Goal: Contribute content: Contribute content

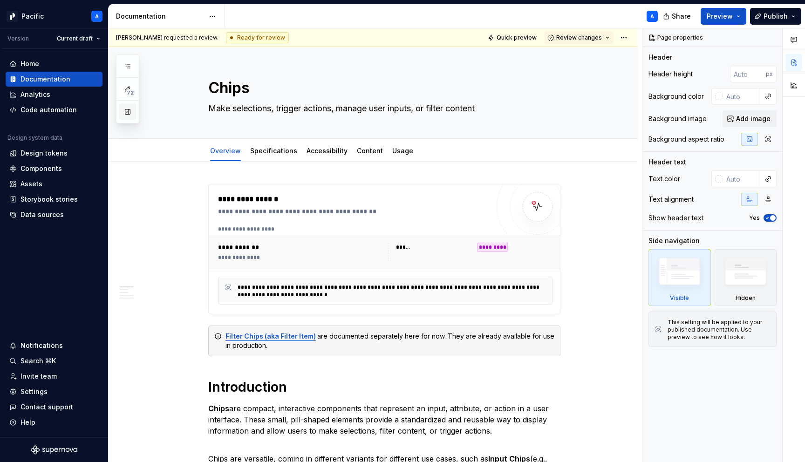
click at [128, 116] on button "button" at bounding box center [127, 111] width 17 height 17
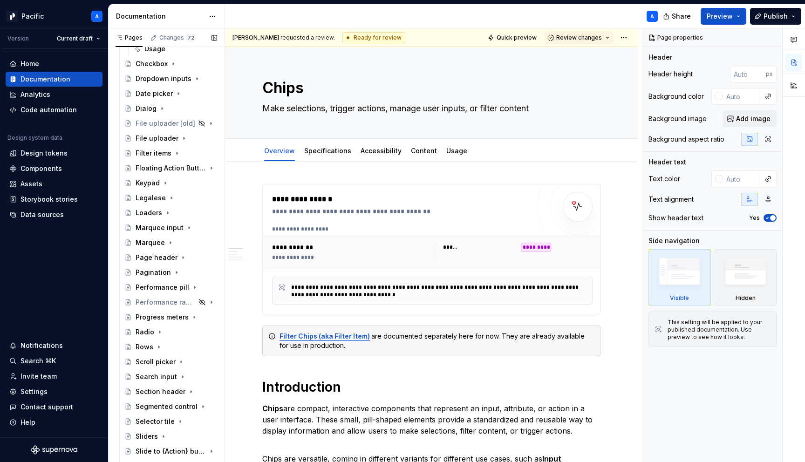
scroll to position [707, 0]
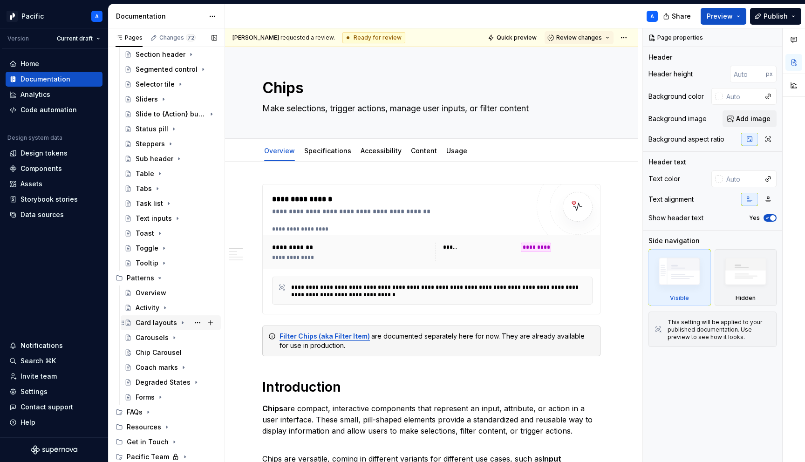
click at [155, 325] on div "Card layouts" at bounding box center [156, 322] width 41 height 9
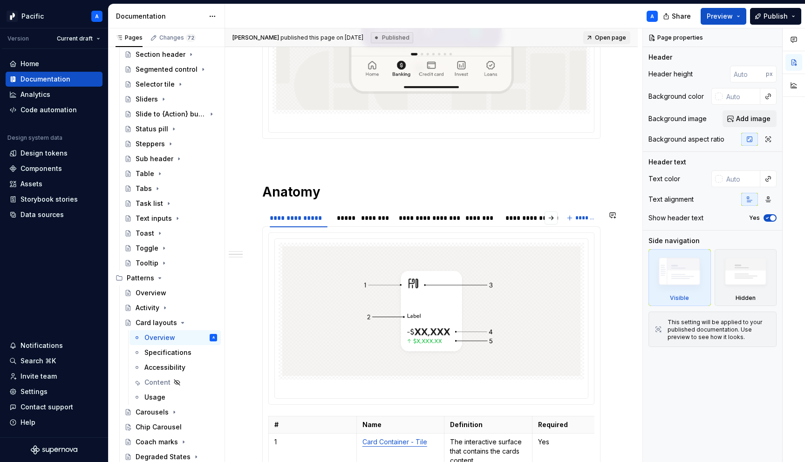
scroll to position [714, 0]
type textarea "*"
click at [479, 219] on div "********" at bounding box center [481, 217] width 31 height 9
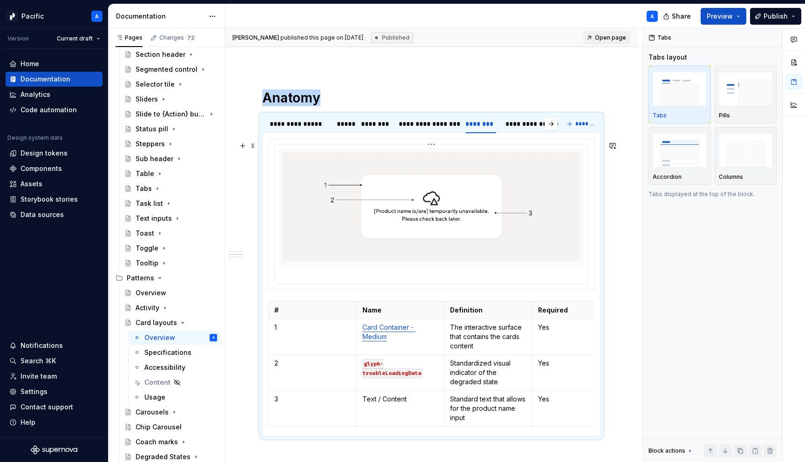
scroll to position [789, 0]
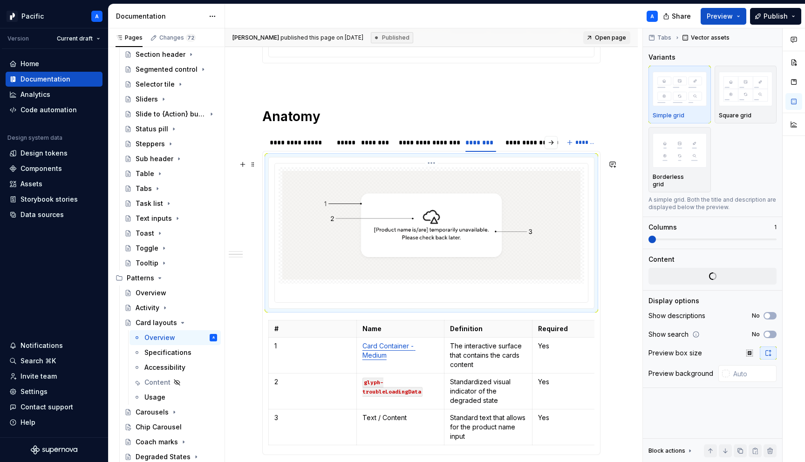
click at [452, 251] on img at bounding box center [431, 225] width 298 height 109
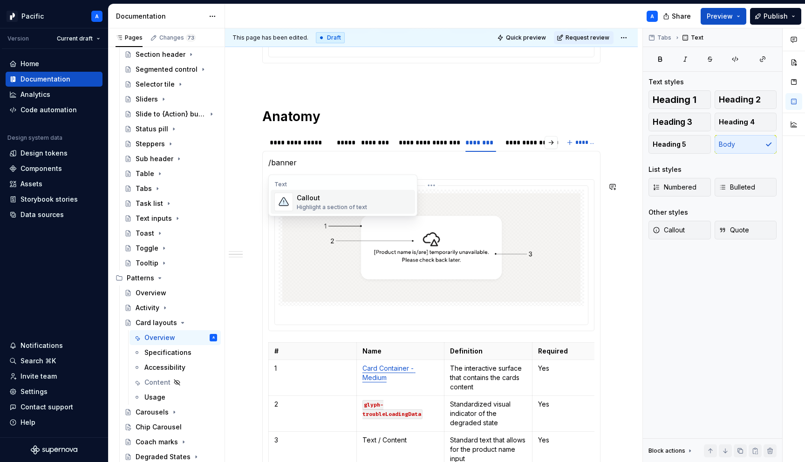
click at [380, 203] on div "Callout Highlight a section of text" at bounding box center [354, 202] width 115 height 19
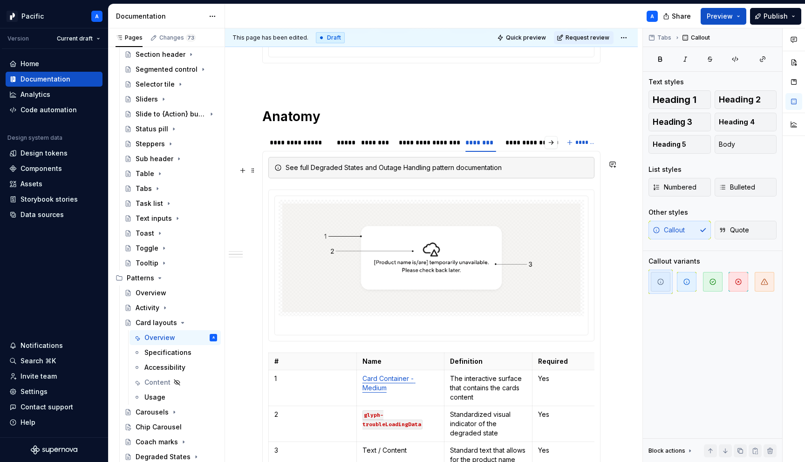
click at [382, 167] on div "See full Degraded States and Outage Handling pattern documentation" at bounding box center [437, 167] width 303 height 9
click at [407, 170] on div "See full Degraded States and outage Handling pattern documentation" at bounding box center [437, 167] width 303 height 9
click at [499, 169] on div "See full Degraded States and outage handling pattern documentation" at bounding box center [437, 167] width 303 height 9
type textarea "*"
drag, startPoint x: 286, startPoint y: 170, endPoint x: 570, endPoint y: 177, distance: 283.5
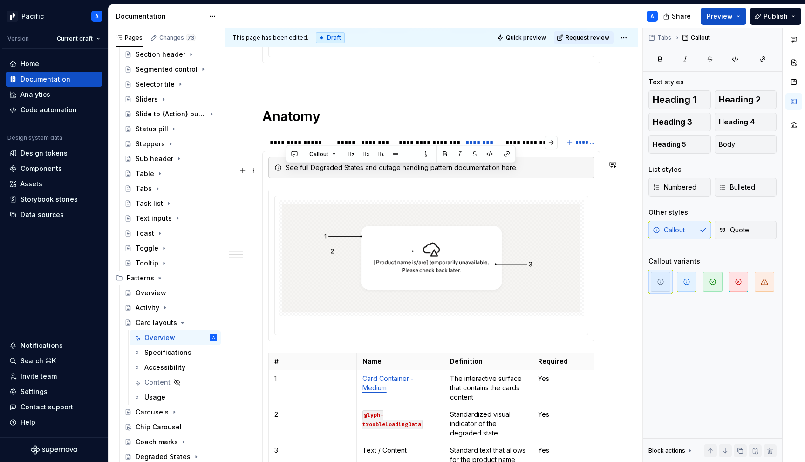
click at [570, 177] on div "See full Degraded States and outage handling pattern documentation here." at bounding box center [431, 167] width 326 height 21
click at [461, 167] on div "Check out the full Degraded States outage handling pattern frame" at bounding box center [437, 167] width 303 height 9
click at [499, 172] on div "Check out the full Degraded States outage handling frame" at bounding box center [437, 167] width 303 height 9
click at [489, 170] on div "Check out the full Degraded States outage handling framework here." at bounding box center [437, 167] width 303 height 9
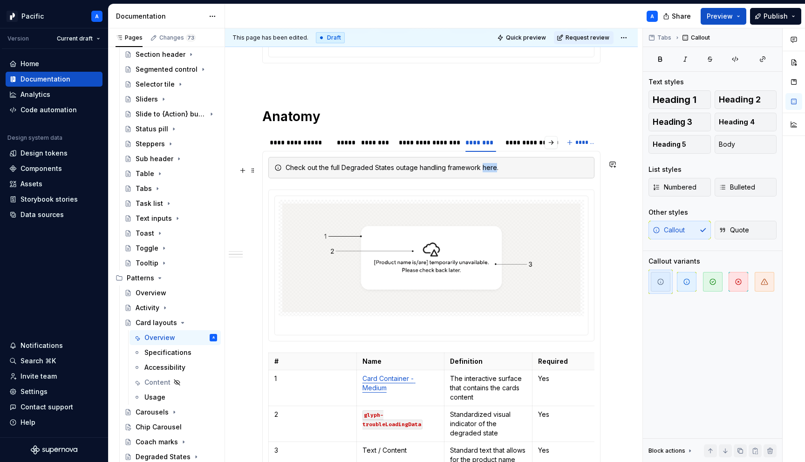
click at [489, 170] on div "Check out the full Degraded States outage handling framework here." at bounding box center [437, 167] width 303 height 9
click at [705, 158] on button "button" at bounding box center [703, 154] width 13 height 13
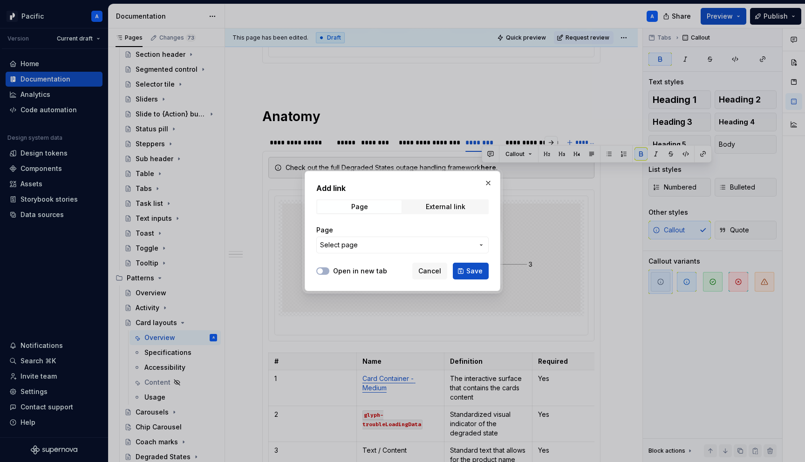
click at [460, 244] on span "Select page" at bounding box center [397, 245] width 154 height 9
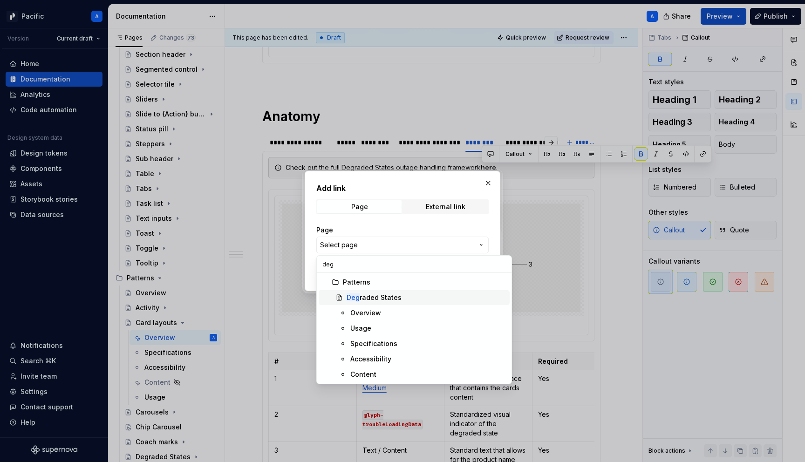
type input "deg"
click at [406, 292] on span "Deg raded States" at bounding box center [414, 297] width 191 height 15
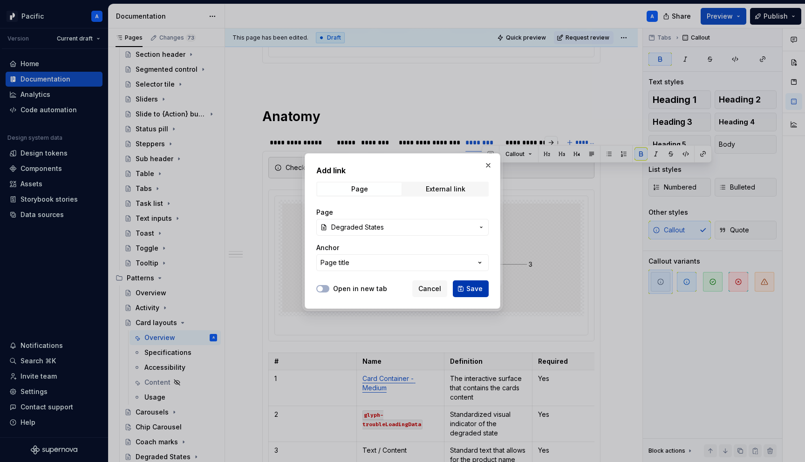
click at [483, 289] on button "Save" at bounding box center [471, 289] width 36 height 17
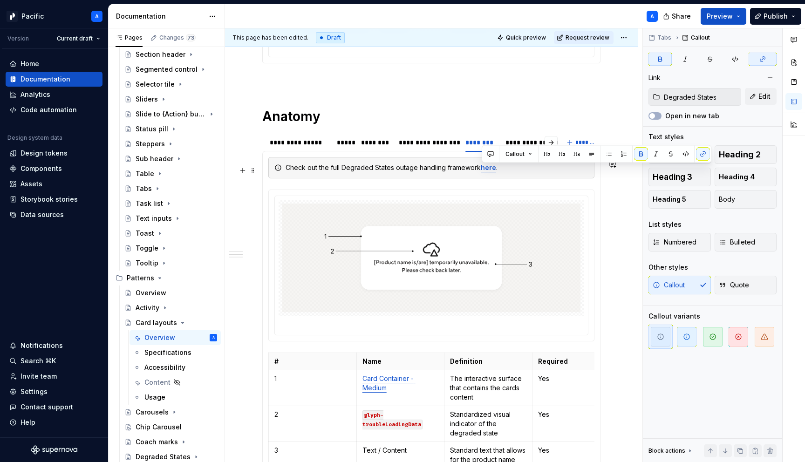
click at [529, 179] on div "Check out the full Degraded States outage handling framework here ." at bounding box center [431, 167] width 326 height 21
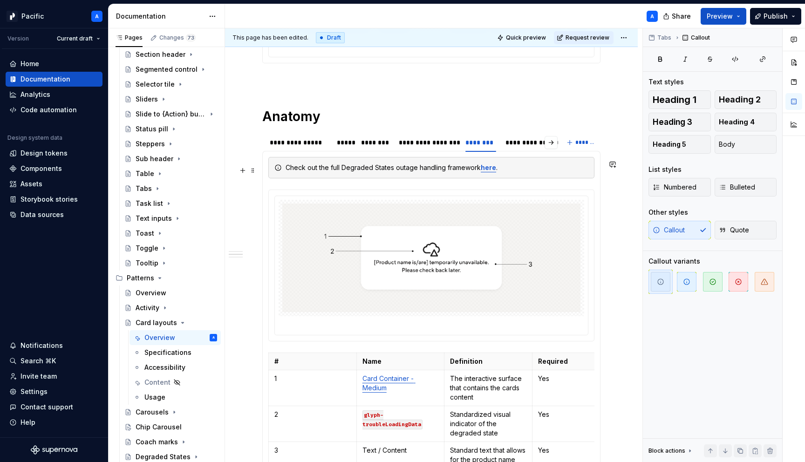
click at [529, 178] on div "Check out the full Degraded States outage handling framework here ." at bounding box center [431, 167] width 326 height 21
click at [272, 171] on div "Check out the full Degraded States outage handling framework here ." at bounding box center [431, 167] width 326 height 21
click at [253, 170] on span at bounding box center [252, 170] width 7 height 13
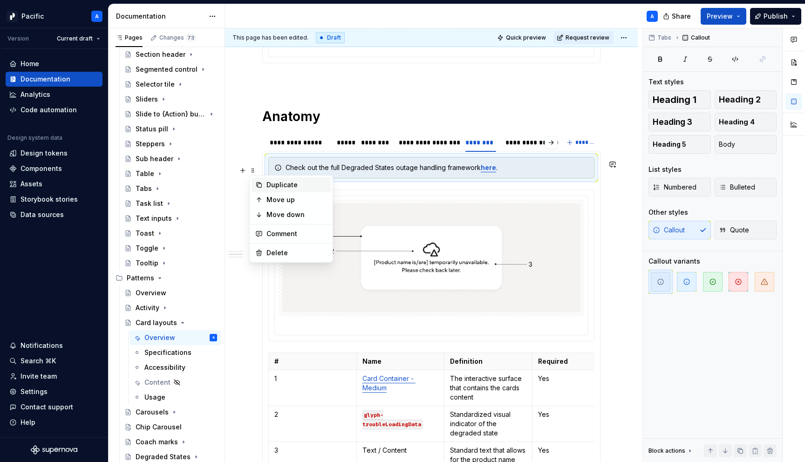
click at [284, 184] on div "Duplicate" at bounding box center [297, 184] width 61 height 9
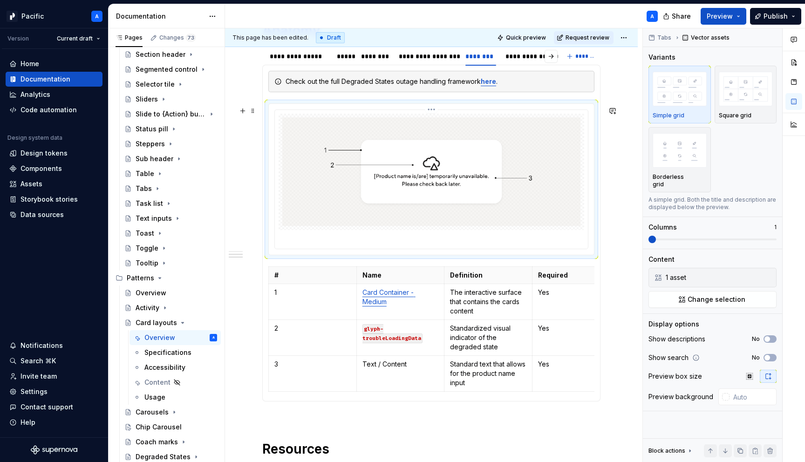
scroll to position [989, 0]
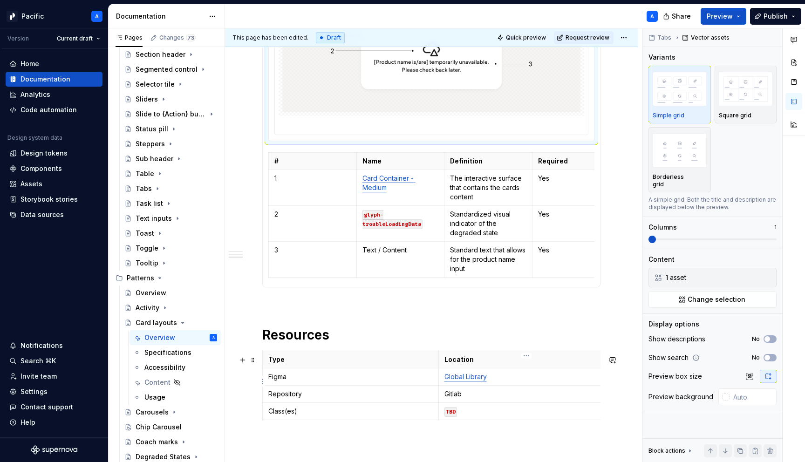
click at [461, 381] on link "Global Library" at bounding box center [466, 377] width 42 height 8
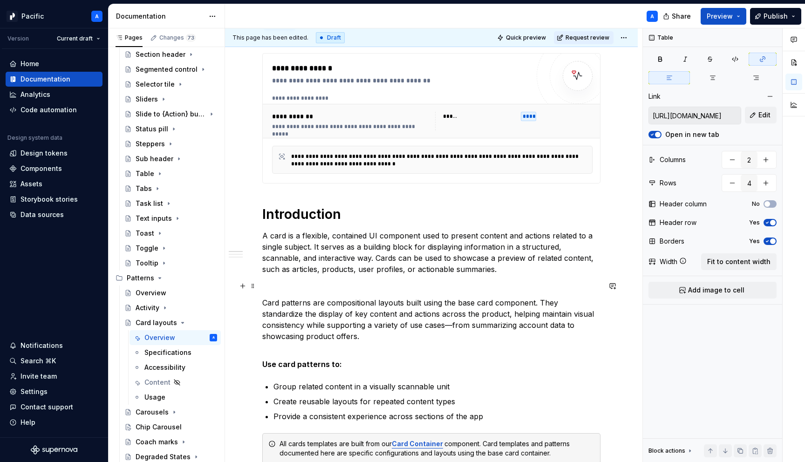
scroll to position [0, 0]
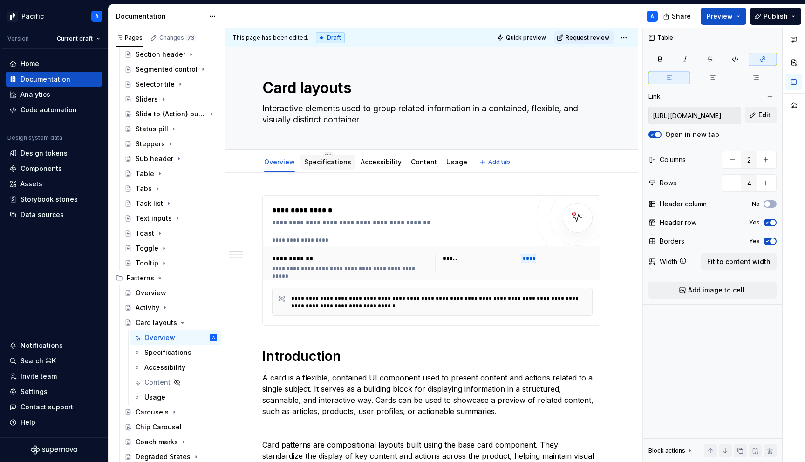
click at [326, 170] on div "Specifications" at bounding box center [328, 162] width 55 height 17
click at [330, 162] on link "Specifications" at bounding box center [327, 162] width 47 height 8
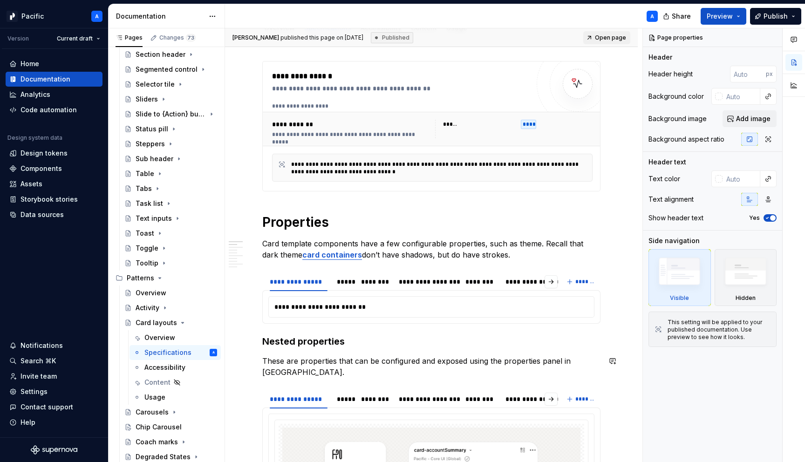
scroll to position [139, 0]
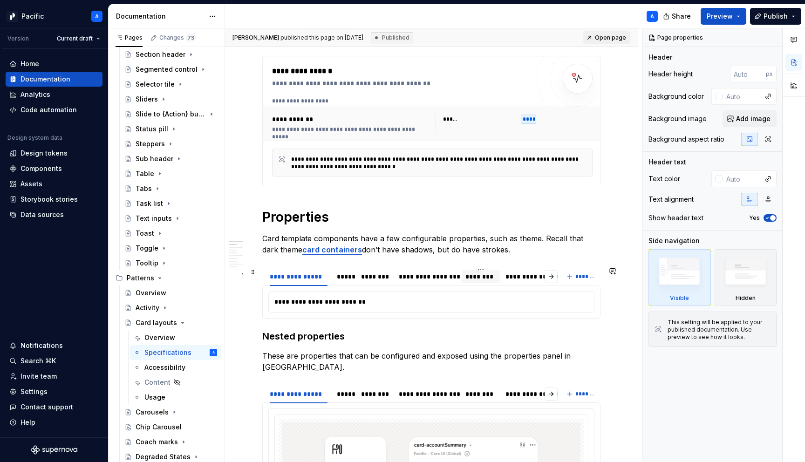
click at [480, 277] on div "********" at bounding box center [481, 276] width 31 height 9
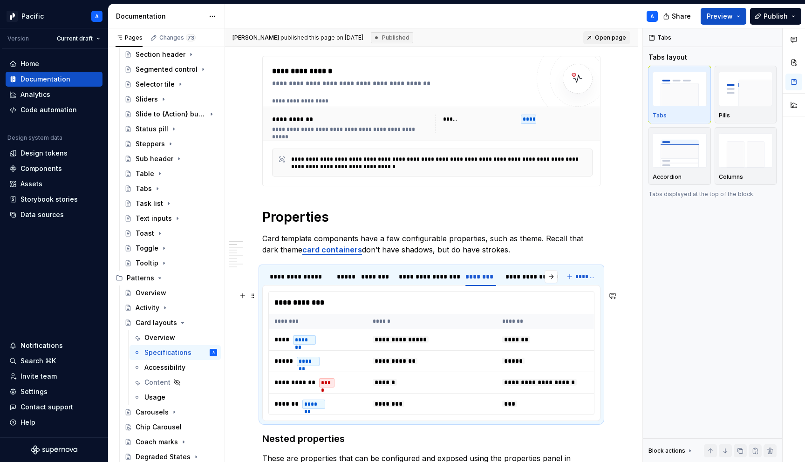
click at [410, 297] on div "**********" at bounding box center [434, 303] width 330 height 22
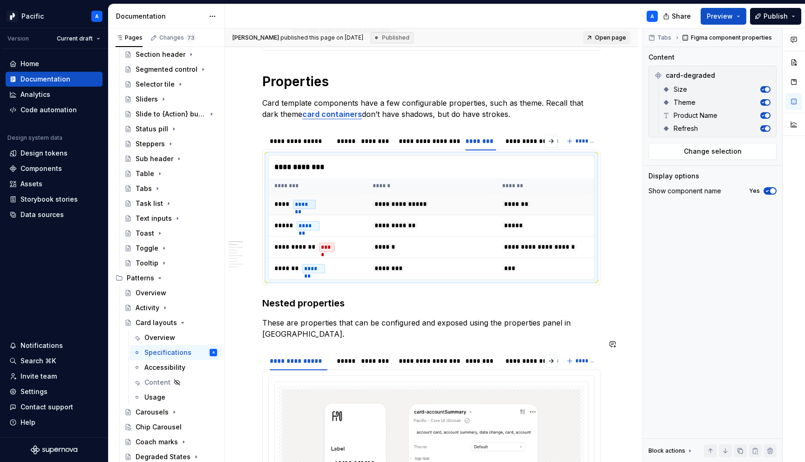
scroll to position [279, 0]
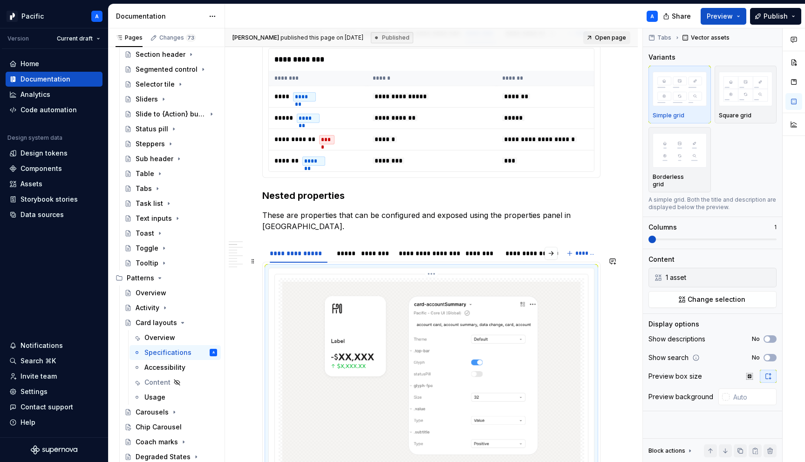
scroll to position [384, 0]
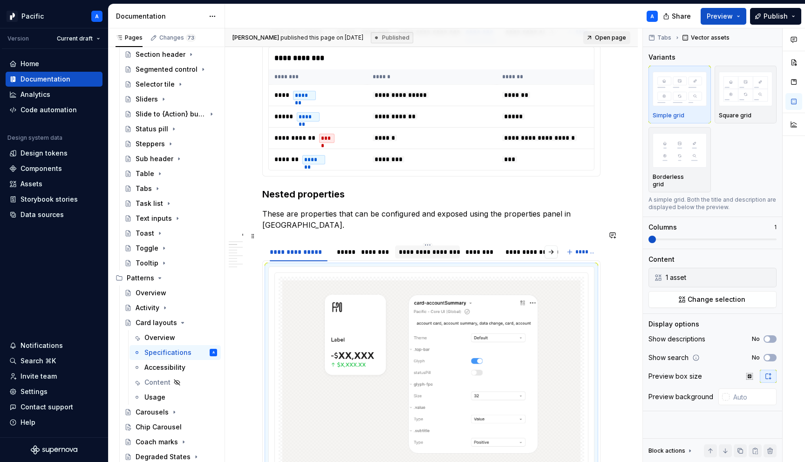
click at [442, 248] on div "**********" at bounding box center [427, 252] width 57 height 9
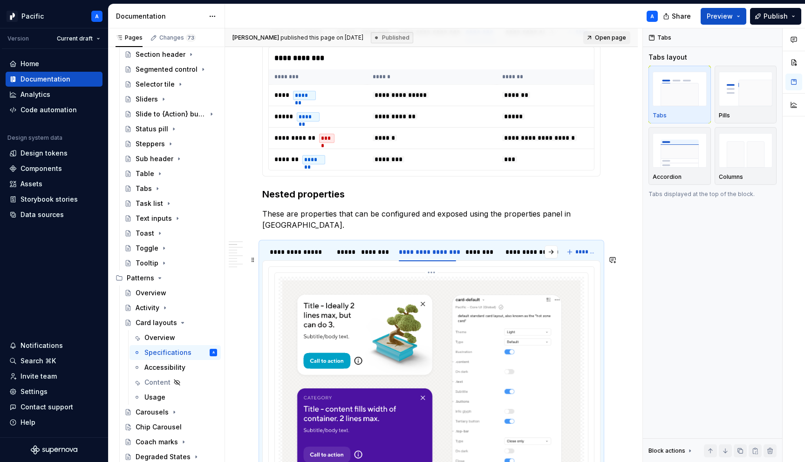
click at [432, 281] on img at bounding box center [431, 393] width 298 height 225
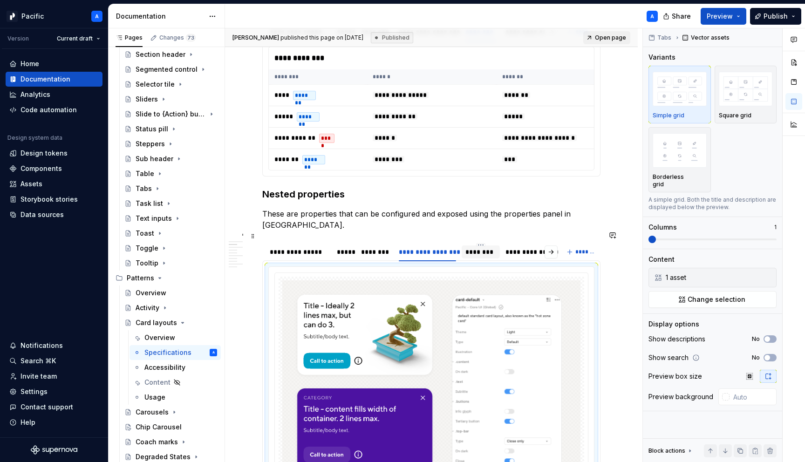
click at [488, 246] on div "********" at bounding box center [481, 252] width 38 height 13
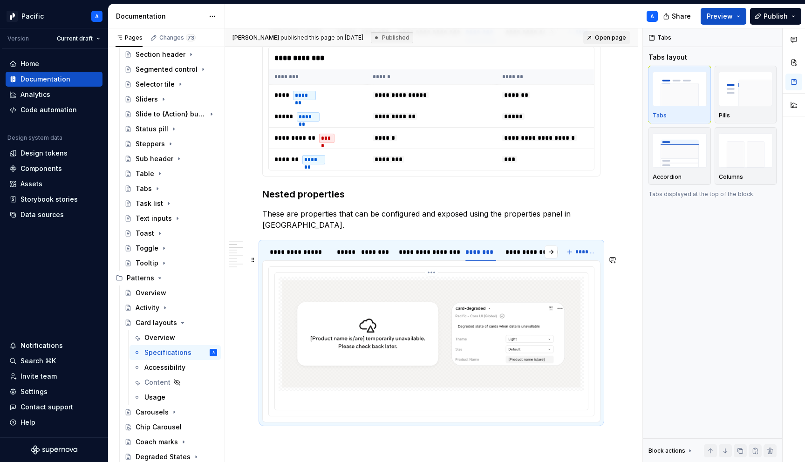
click at [480, 281] on img at bounding box center [431, 334] width 298 height 107
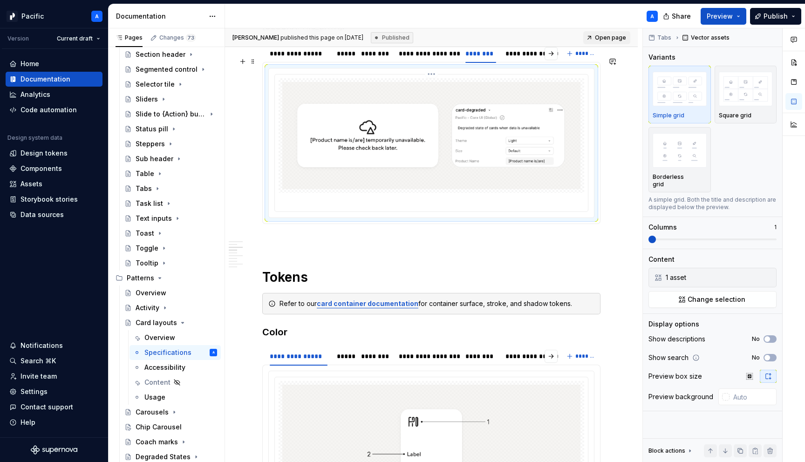
click at [443, 117] on img at bounding box center [431, 135] width 298 height 107
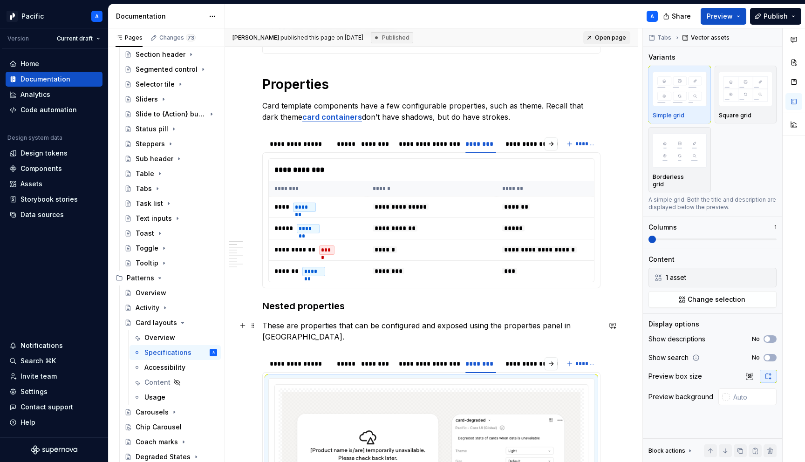
scroll to position [0, 0]
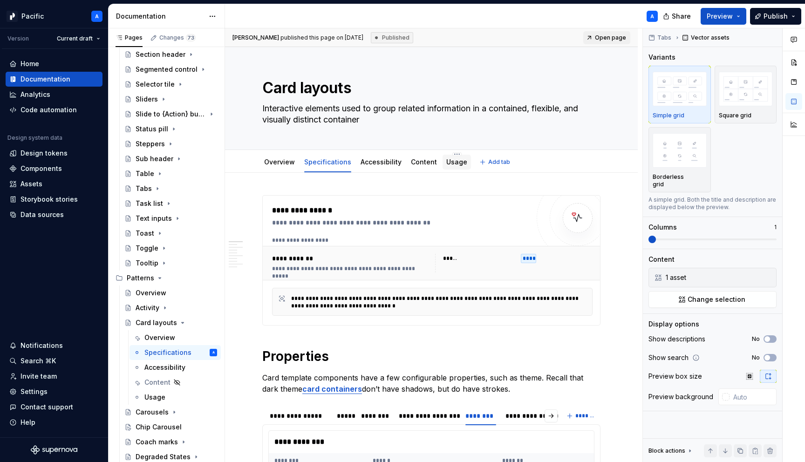
click at [447, 164] on link "Usage" at bounding box center [457, 162] width 21 height 8
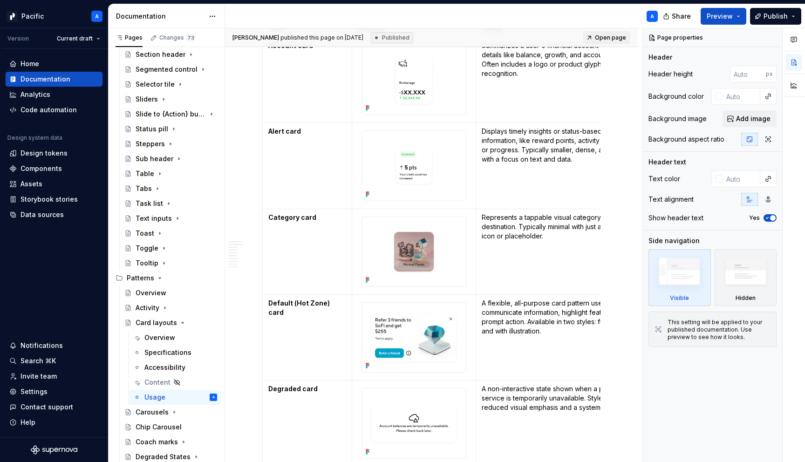
scroll to position [453, 0]
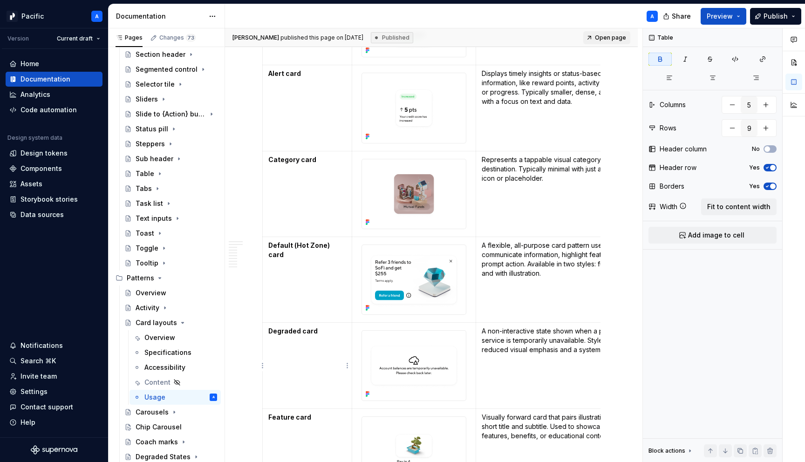
click at [309, 331] on strong "Degraded card" at bounding box center [292, 331] width 49 height 8
click at [540, 372] on td "A non-interactive state shown when a product or service is temporarily unavaila…" at bounding box center [560, 366] width 168 height 86
click at [541, 343] on p "A non-interactive state shown when a product or service is temporarily unavaila…" at bounding box center [560, 341] width 156 height 28
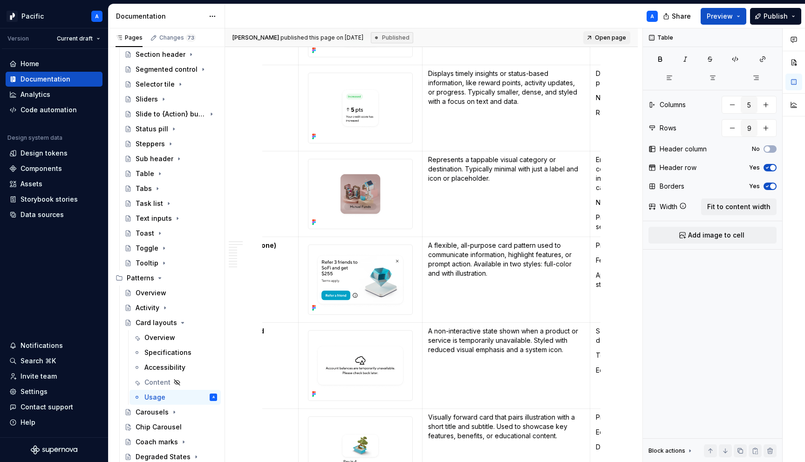
scroll to position [0, 98]
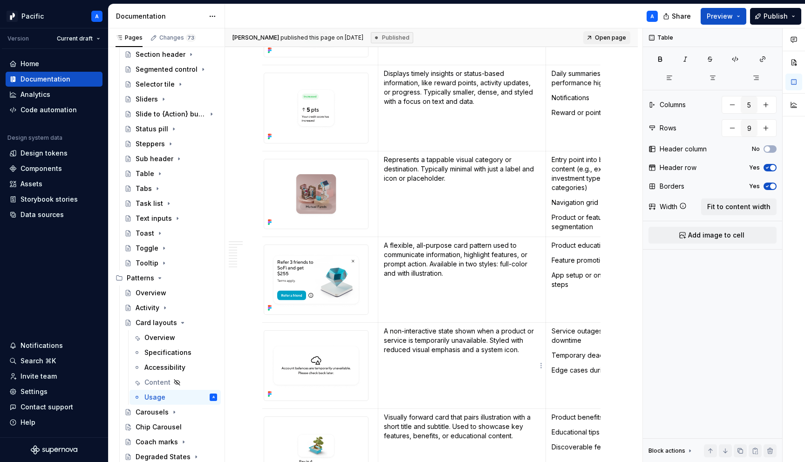
click at [529, 349] on p "A non-interactive state shown when a product or service is temporarily unavaila…" at bounding box center [462, 341] width 156 height 28
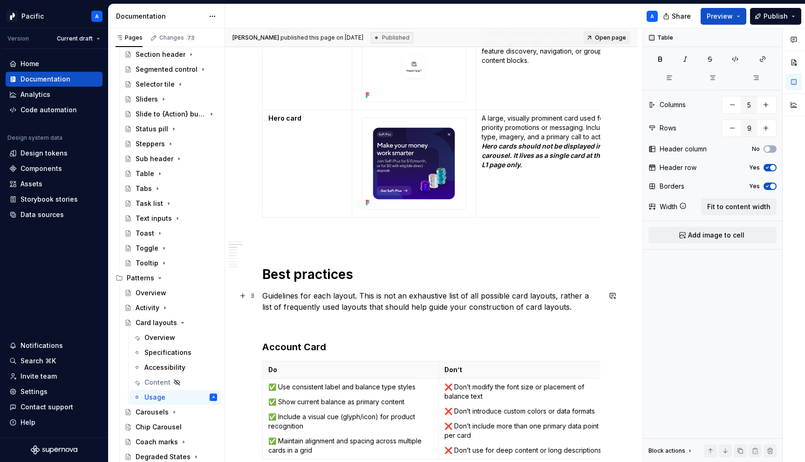
scroll to position [936, 0]
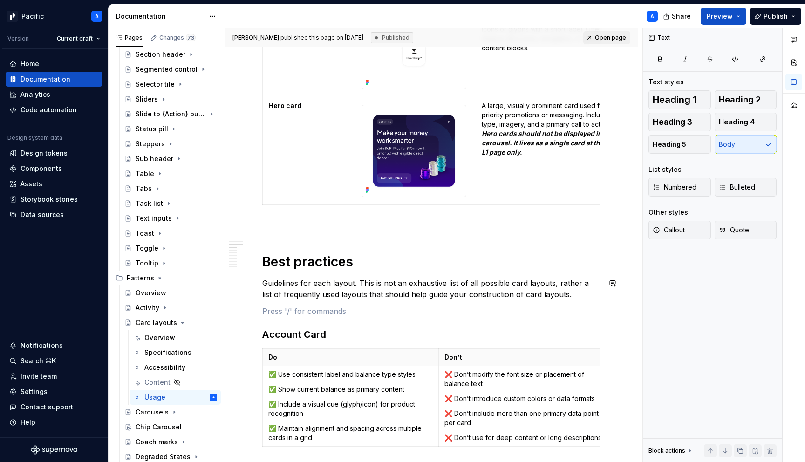
click at [330, 303] on div "**********" at bounding box center [431, 398] width 338 height 2279
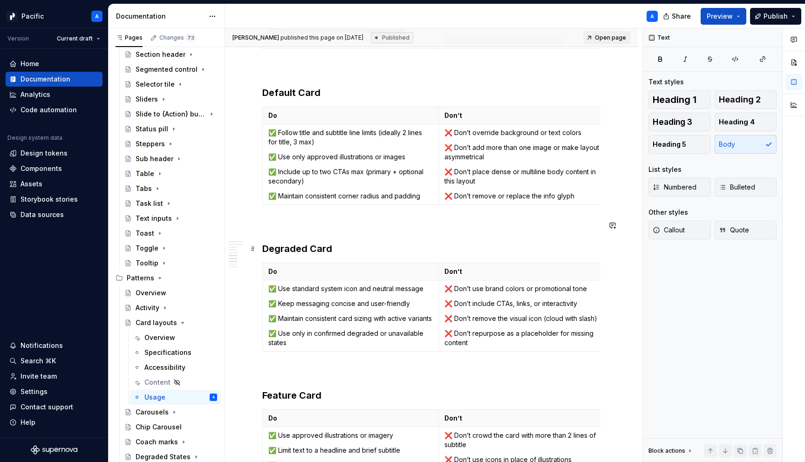
scroll to position [1659, 0]
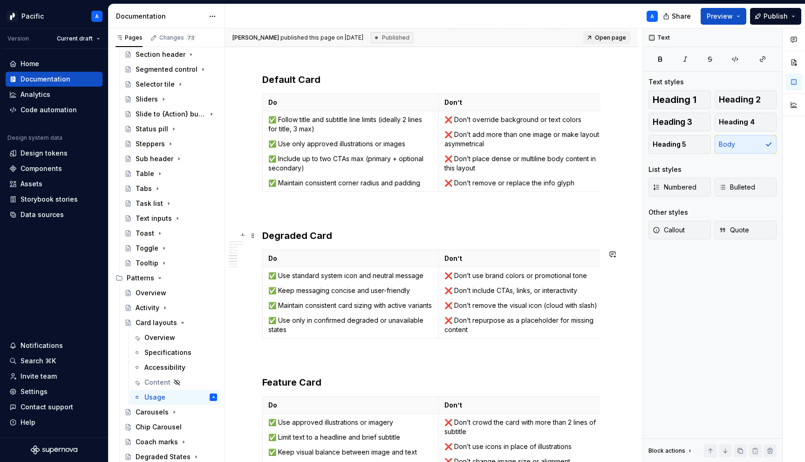
click at [352, 232] on h3 "Degraded Card" at bounding box center [431, 235] width 338 height 13
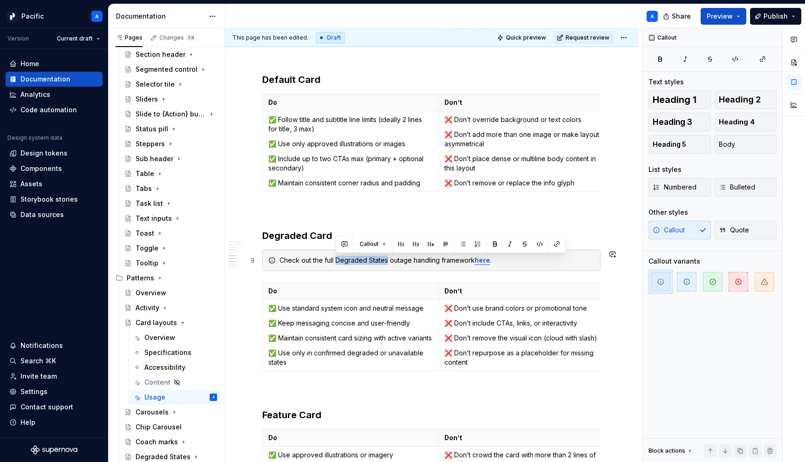
drag, startPoint x: 336, startPoint y: 261, endPoint x: 386, endPoint y: 261, distance: 50.8
click at [386, 261] on div "Check out the full Degraded States outage handling framework here ." at bounding box center [437, 260] width 315 height 9
click at [413, 212] on p at bounding box center [431, 212] width 338 height 11
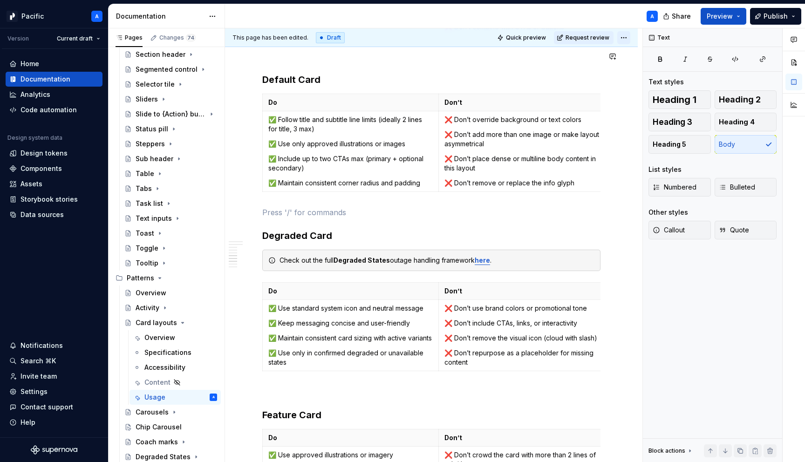
click at [632, 36] on html "Pacific A Version Current draft Home Documentation Analytics Code automation De…" at bounding box center [402, 231] width 805 height 462
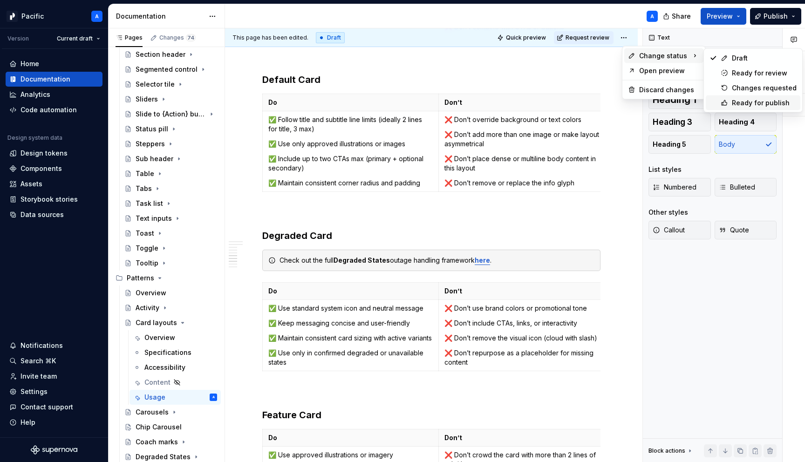
click at [730, 101] on div "Ready for publish" at bounding box center [753, 103] width 95 height 15
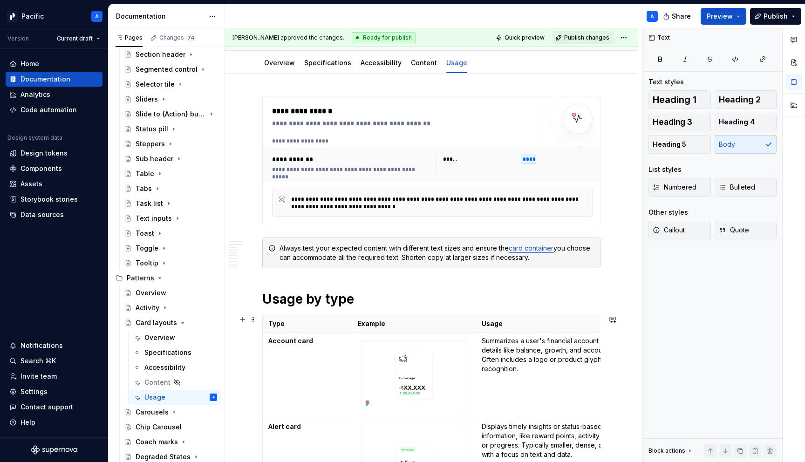
scroll to position [0, 0]
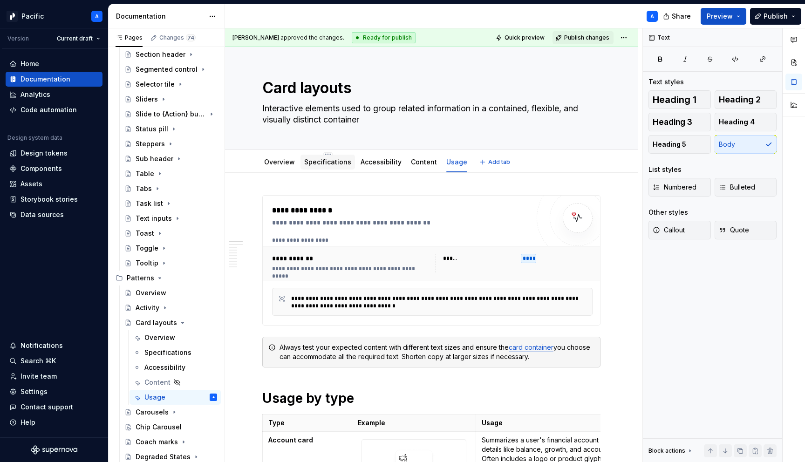
click at [333, 164] on link "Specifications" at bounding box center [327, 162] width 47 height 8
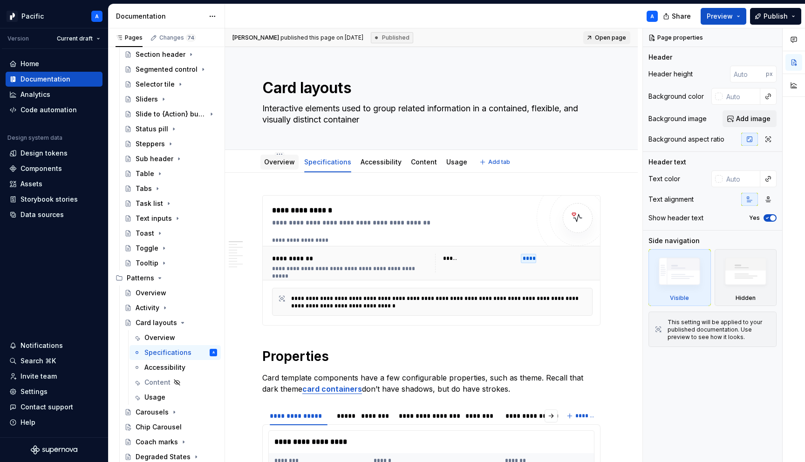
click at [278, 159] on link "Overview" at bounding box center [279, 162] width 31 height 8
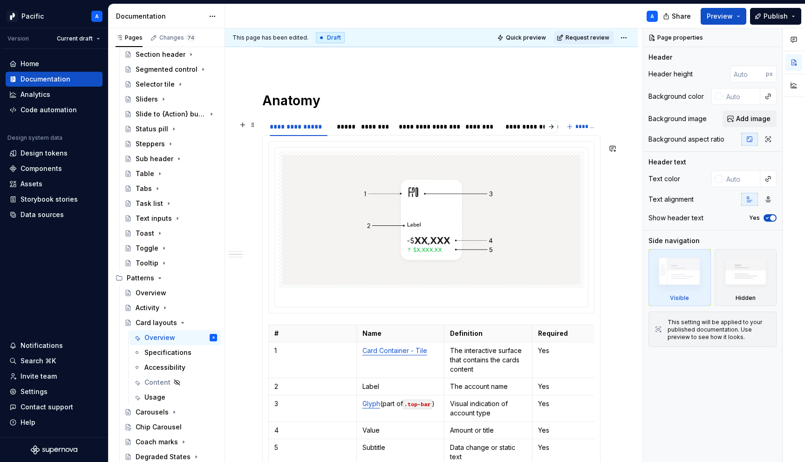
scroll to position [573, 0]
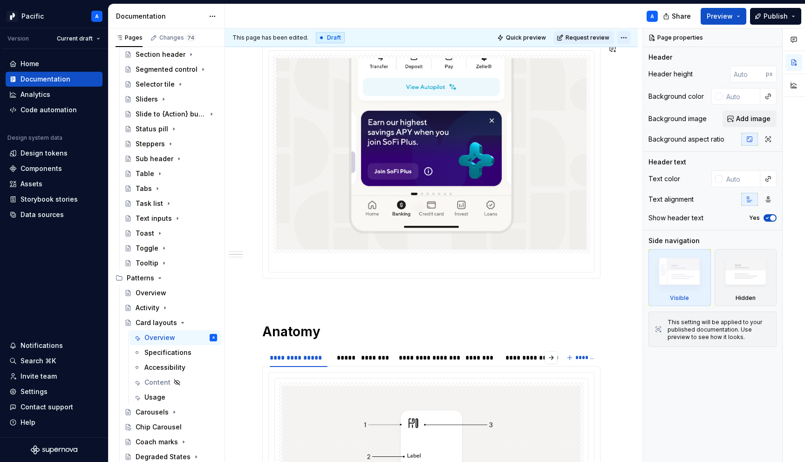
click at [632, 41] on html "Pacific A Version Current draft Home Documentation Analytics Code automation De…" at bounding box center [402, 231] width 805 height 462
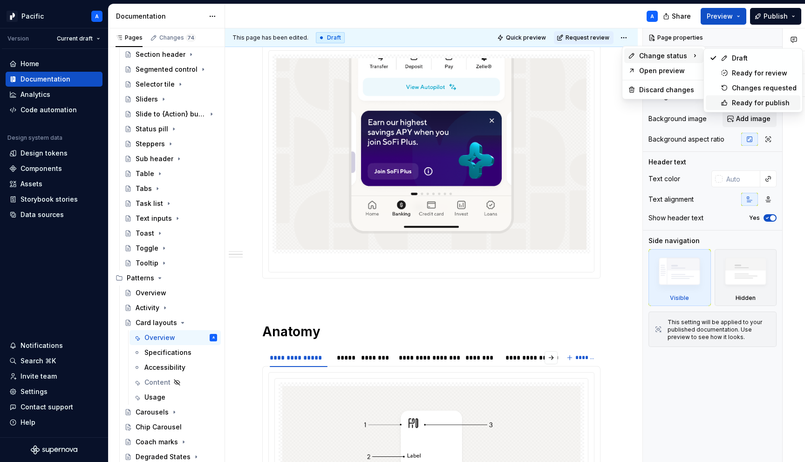
click at [757, 100] on div "Ready for publish" at bounding box center [764, 102] width 65 height 9
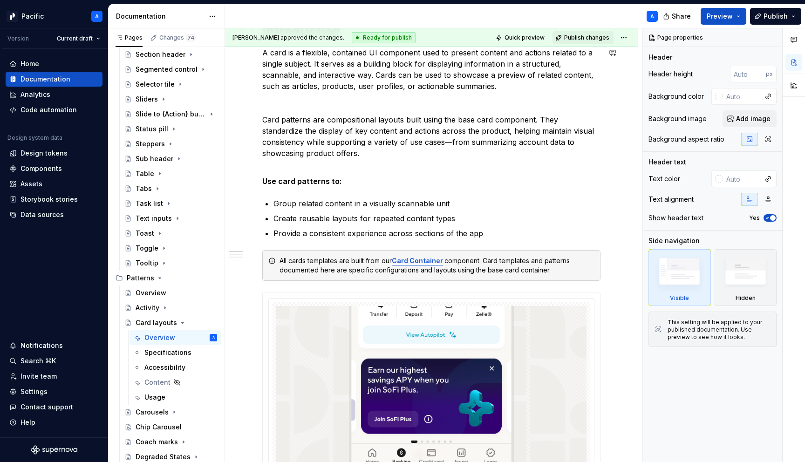
scroll to position [0, 0]
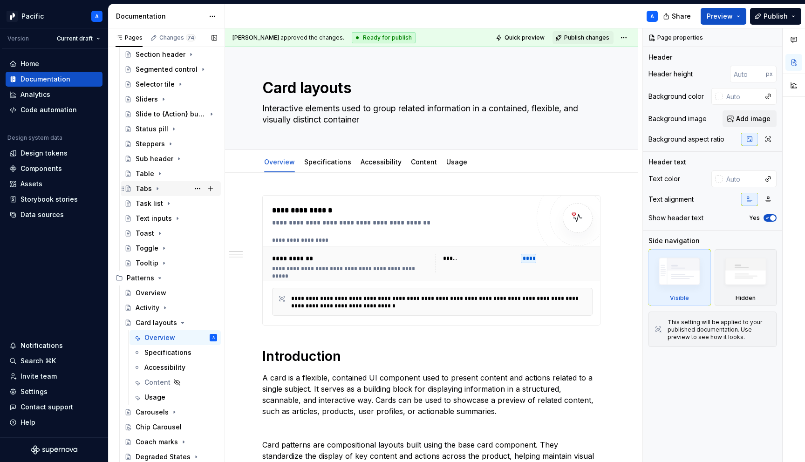
click at [155, 189] on icon "Page tree" at bounding box center [157, 188] width 7 height 7
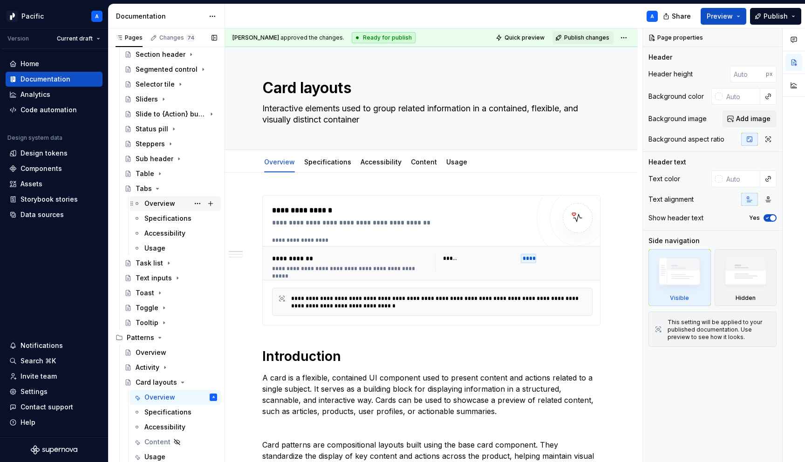
click at [157, 202] on div "Overview" at bounding box center [160, 203] width 31 height 9
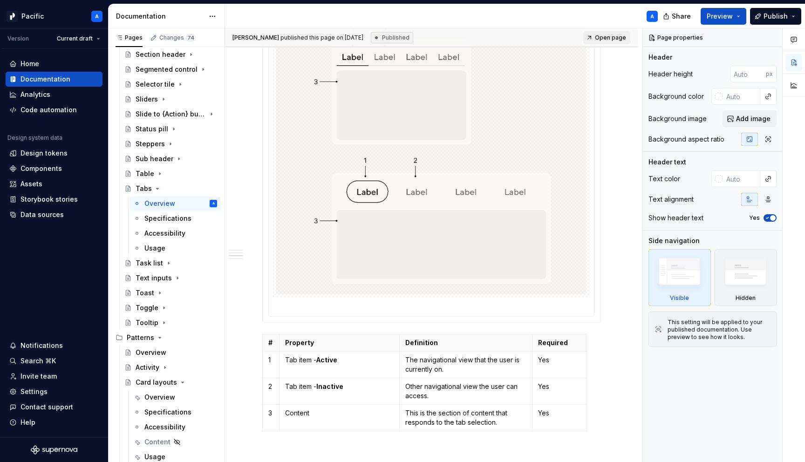
scroll to position [1384, 0]
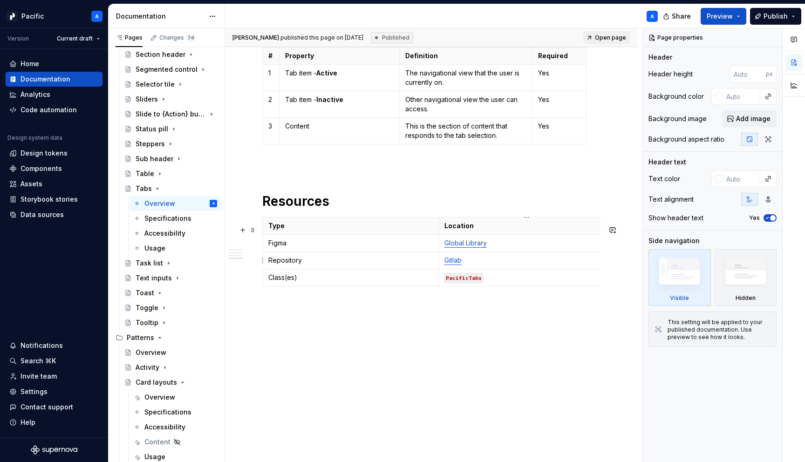
click at [458, 262] on link "Gitlab" at bounding box center [453, 260] width 17 height 8
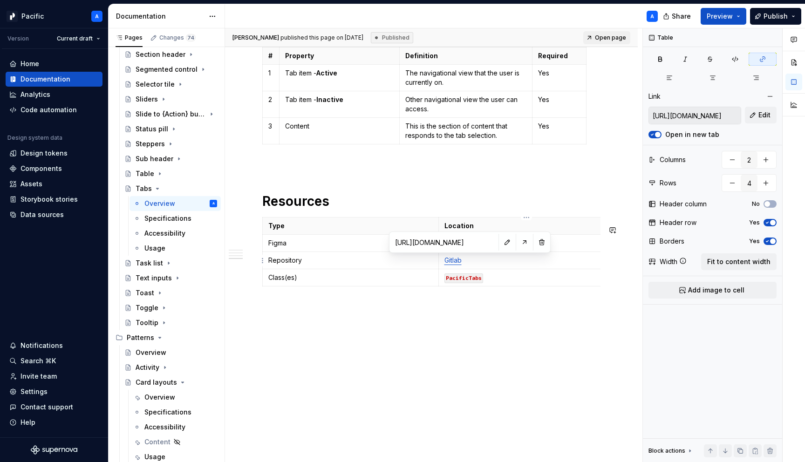
click at [443, 245] on input "https://gitlab.com/sofiinc/mobile/sofi-mobile/-/tree/main/flutter/sofi_design_s…" at bounding box center [444, 242] width 105 height 17
click at [518, 243] on button "button" at bounding box center [524, 242] width 13 height 13
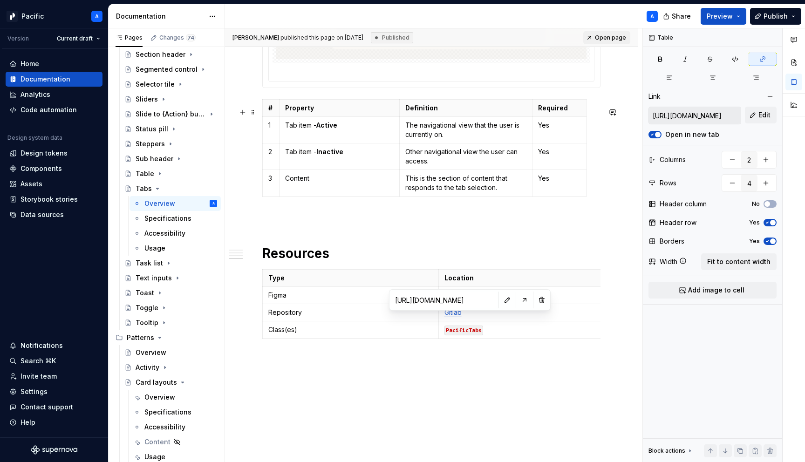
scroll to position [1326, 0]
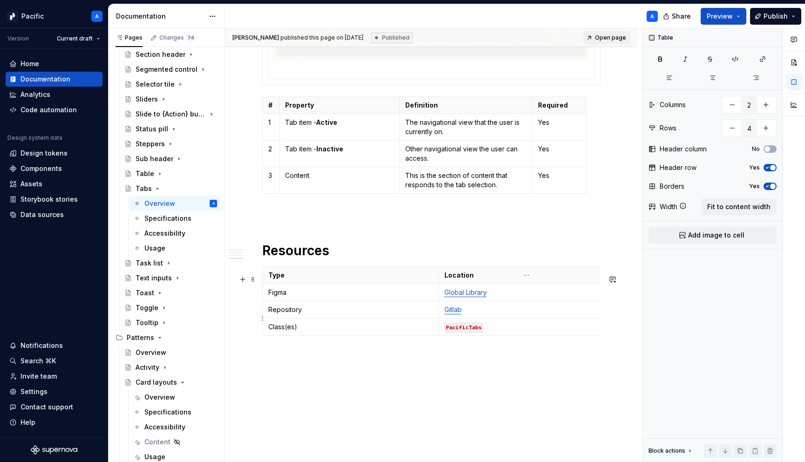
click at [518, 315] on p "Gitlab" at bounding box center [527, 309] width 165 height 9
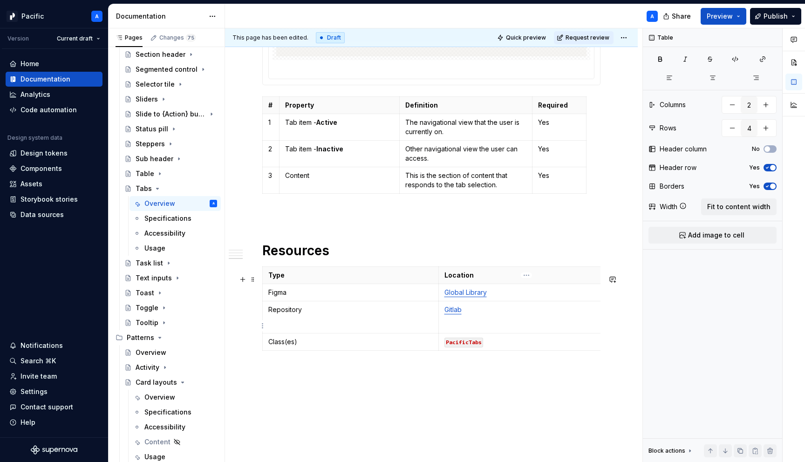
type textarea "*"
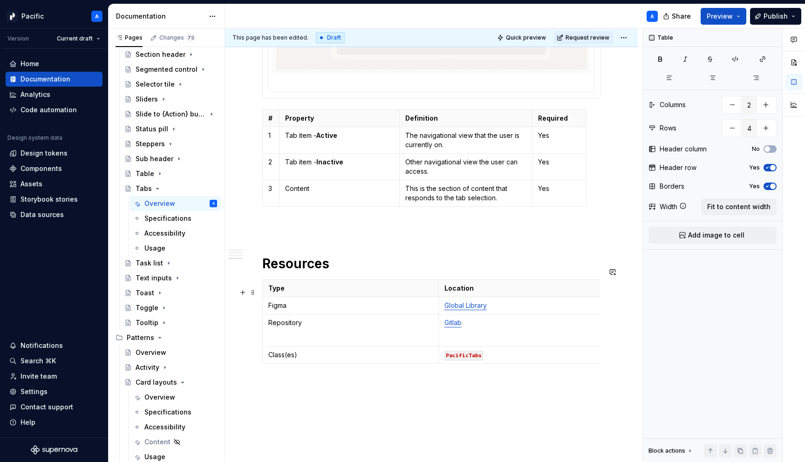
scroll to position [1314, 0]
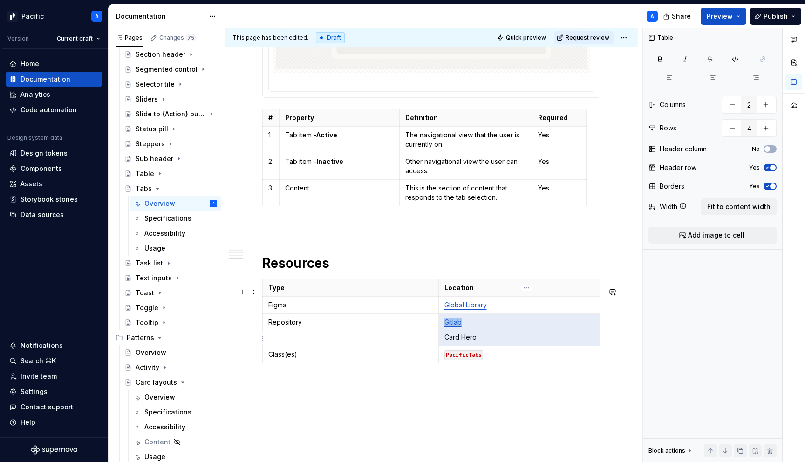
drag, startPoint x: 481, startPoint y: 344, endPoint x: 449, endPoint y: 343, distance: 31.7
click at [449, 342] on p "Card Hero" at bounding box center [527, 337] width 165 height 9
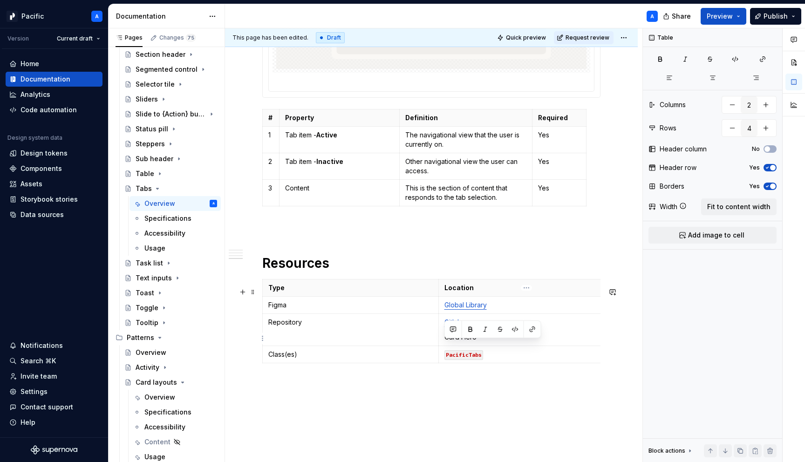
click at [480, 342] on p "Card Hero" at bounding box center [527, 337] width 165 height 9
drag, startPoint x: 484, startPoint y: 345, endPoint x: 442, endPoint y: 344, distance: 41.5
click at [442, 344] on td "Gitlab Card Hero" at bounding box center [527, 330] width 176 height 32
click at [453, 326] on link "Gitlab" at bounding box center [453, 322] width 17 height 8
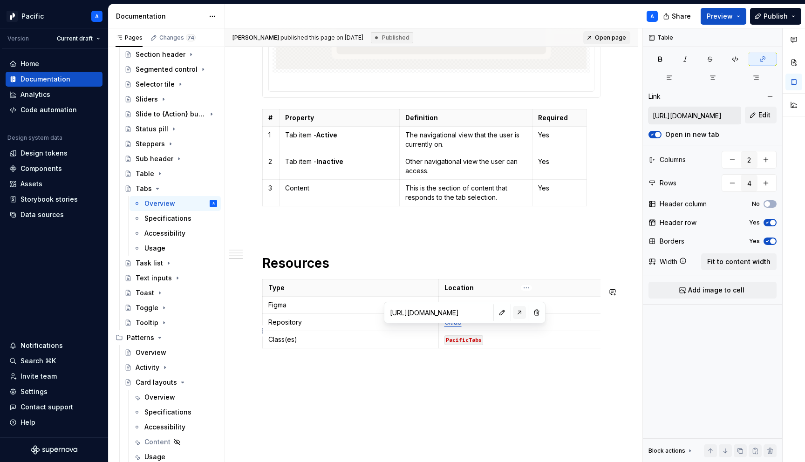
click at [513, 310] on button "button" at bounding box center [519, 312] width 13 height 13
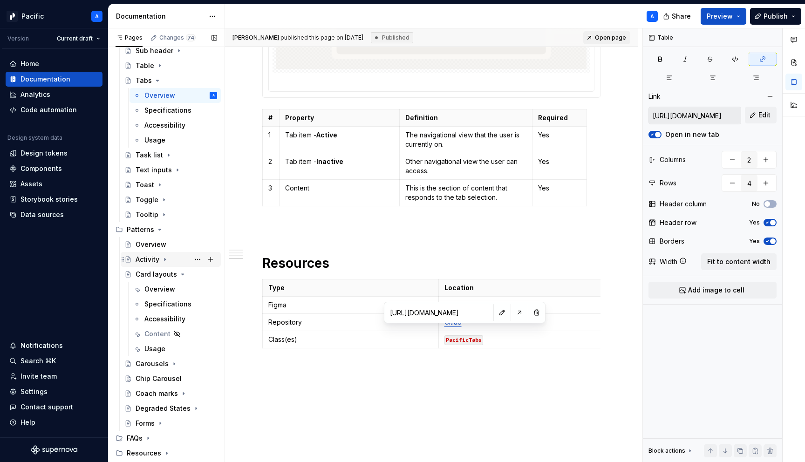
scroll to position [817, 0]
click at [170, 287] on div "Overview" at bounding box center [160, 287] width 31 height 9
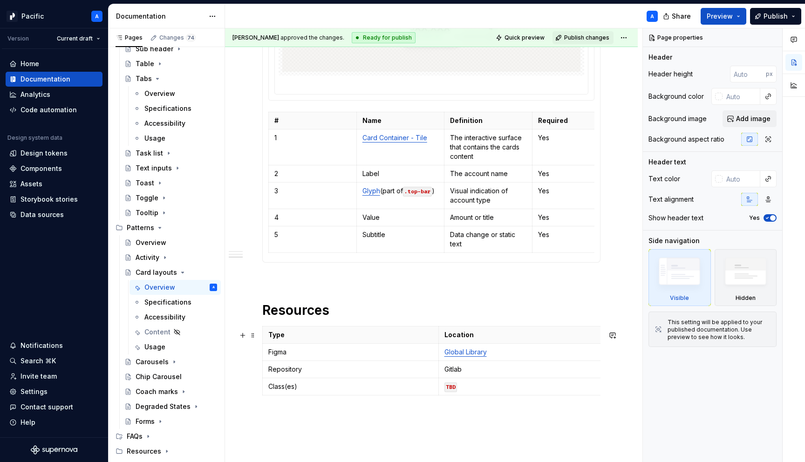
scroll to position [1131, 0]
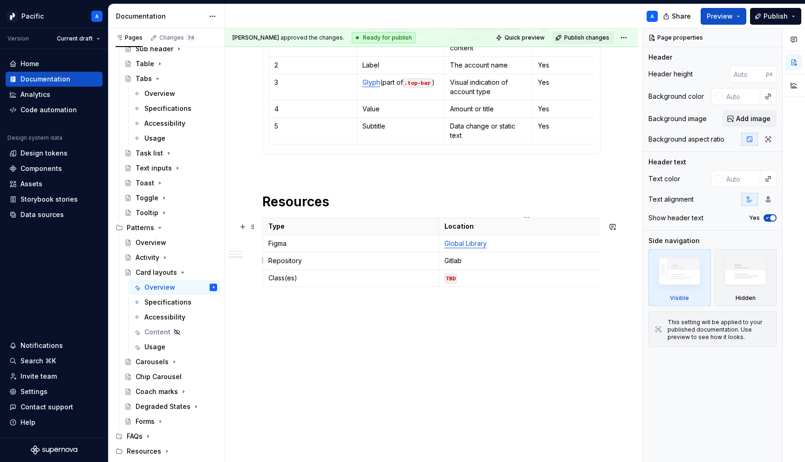
click at [454, 261] on p "Gitlab" at bounding box center [527, 260] width 165 height 9
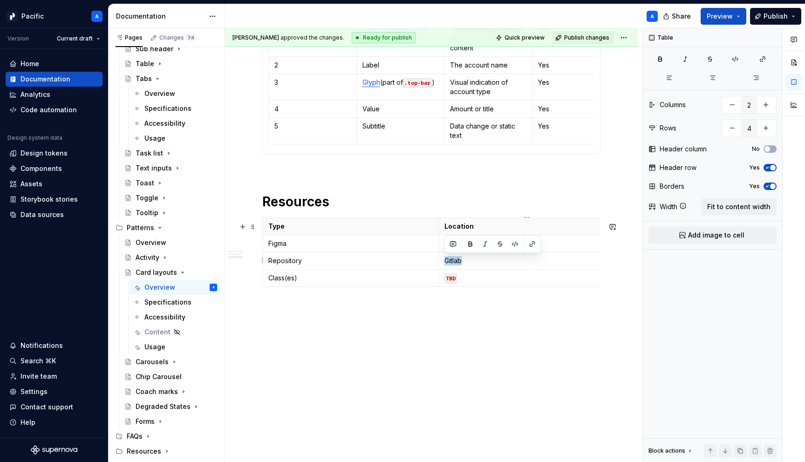
click at [454, 261] on p "Gitlab" at bounding box center [527, 260] width 165 height 9
type textarea "*"
click at [533, 246] on button "button" at bounding box center [532, 244] width 13 height 13
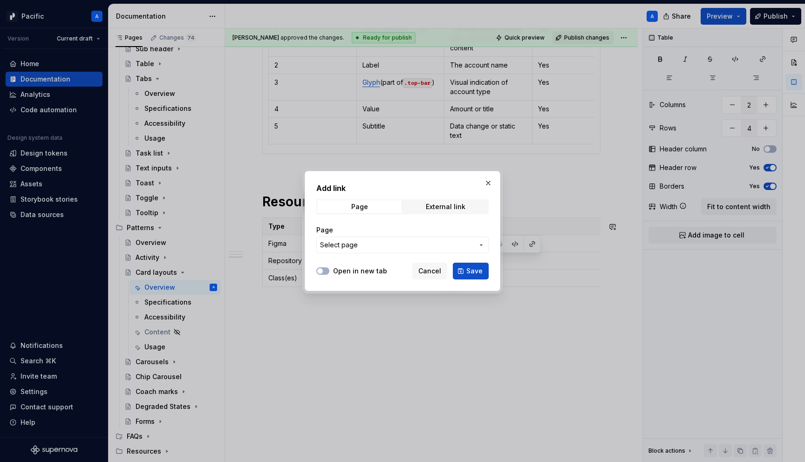
click at [433, 245] on span "Select page" at bounding box center [397, 245] width 154 height 9
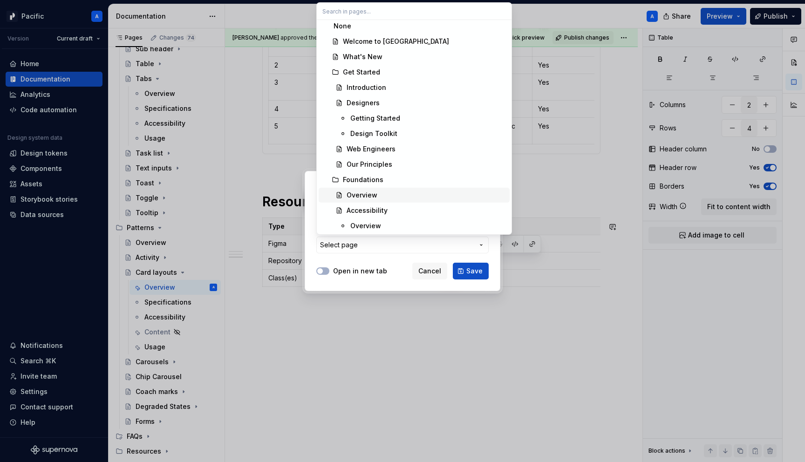
scroll to position [0, 0]
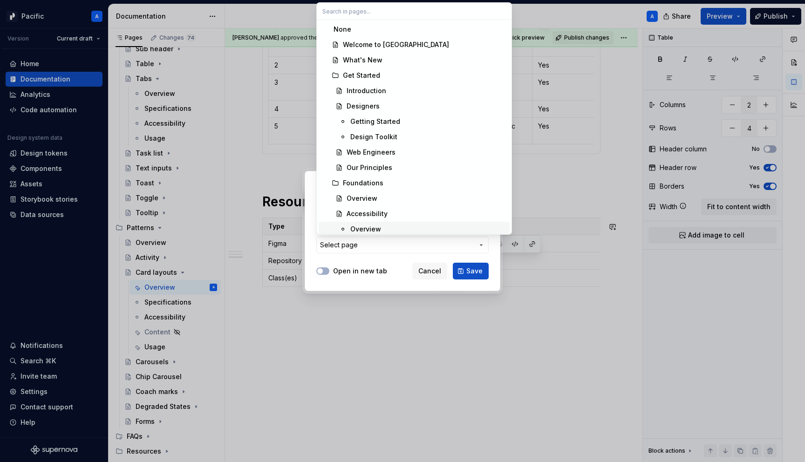
click at [377, 258] on div "Add link Page External link Page Select page Open in new tab Cancel Save" at bounding box center [402, 231] width 805 height 462
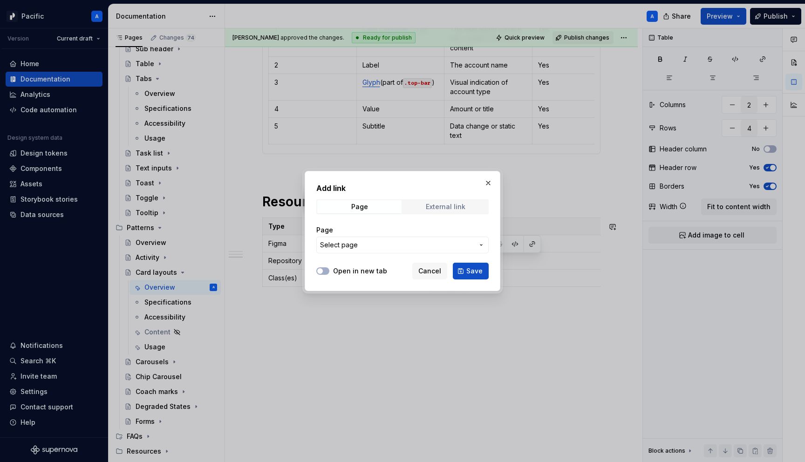
click at [459, 206] on div "External link" at bounding box center [446, 206] width 40 height 7
click at [320, 271] on span "button" at bounding box center [320, 271] width 6 height 6
click at [350, 249] on input "URL" at bounding box center [403, 245] width 172 height 17
paste input "https://gitlab.com/sofiinc/mobile/sofi-mobile/-/tree/main/flutter/sofi_design_s…"
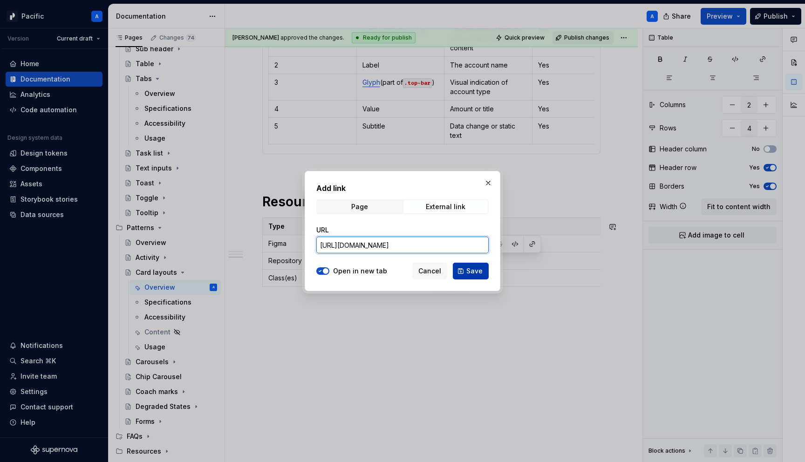
type input "https://gitlab.com/sofiinc/mobile/sofi-mobile/-/tree/main/flutter/sofi_design_s…"
click at [474, 267] on span "Save" at bounding box center [475, 271] width 16 height 9
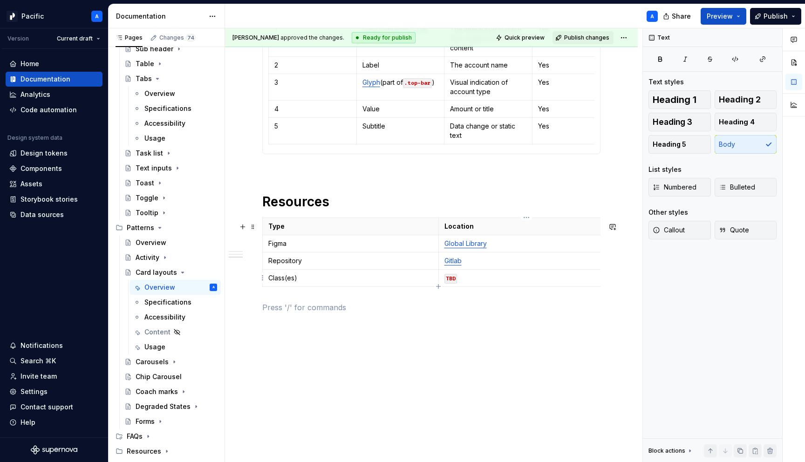
click at [452, 278] on code "TBD" at bounding box center [451, 279] width 13 height 10
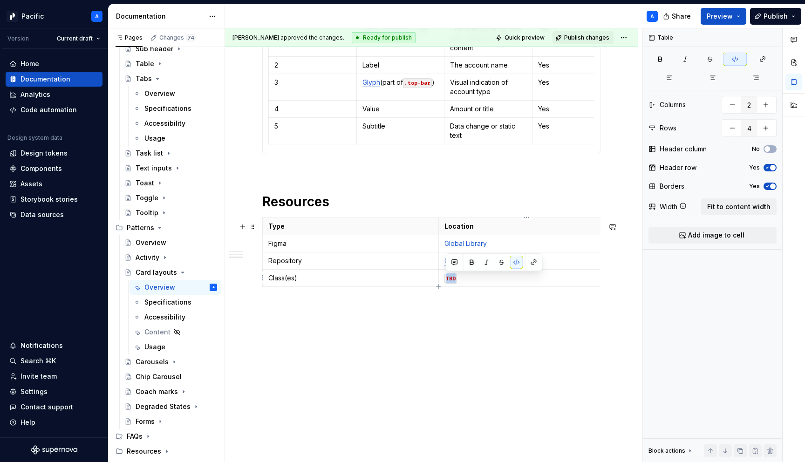
click at [452, 278] on code "TBD" at bounding box center [451, 279] width 13 height 10
type textarea "*"
paste div
click at [538, 282] on p "PacificCardHero" at bounding box center [527, 278] width 165 height 9
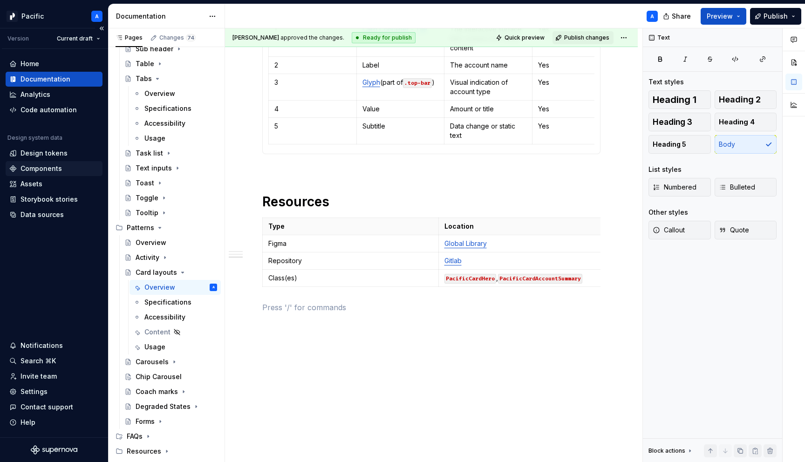
click at [73, 168] on div "Components" at bounding box center [53, 168] width 89 height 9
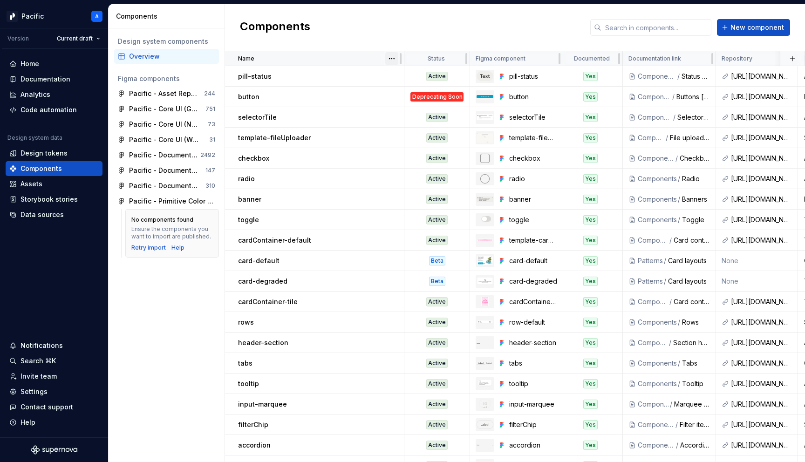
click at [394, 56] on html "Pacific A Version Current draft Home Documentation Analytics Code automation De…" at bounding box center [402, 231] width 805 height 462
click at [401, 74] on div "Sort ascending" at bounding box center [427, 76] width 79 height 15
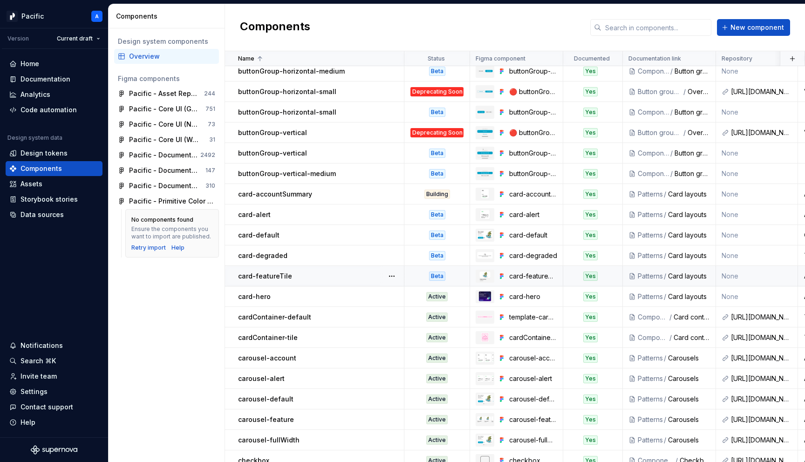
scroll to position [417, 0]
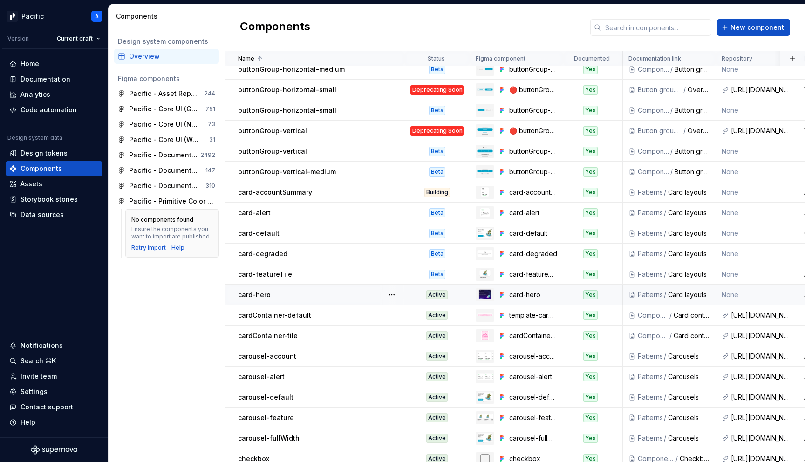
click at [733, 293] on td "None" at bounding box center [757, 295] width 82 height 21
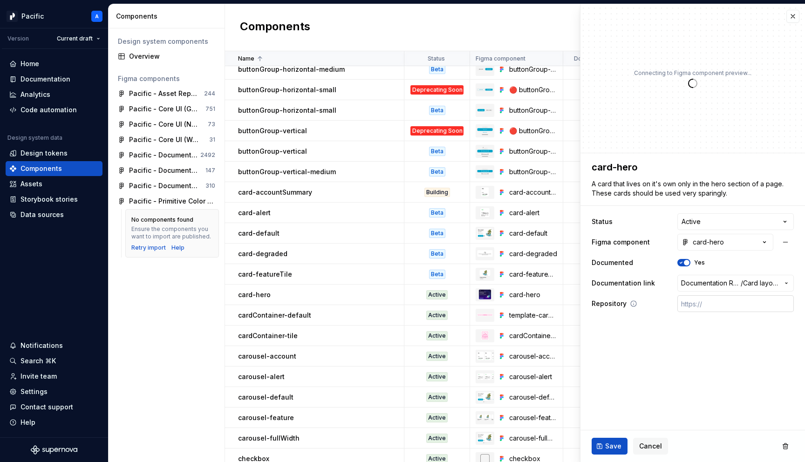
click at [706, 302] on input "text" at bounding box center [736, 304] width 117 height 17
paste input "https://gitlab.com/sofiinc/mobile/sofi-mobile/-/tree/main/flutter/sofi_design_s…"
type textarea "*"
type input "https://gitlab.com/sofiinc/mobile/sofi-mobile/-/tree/main/flutter/sofi_design_s…"
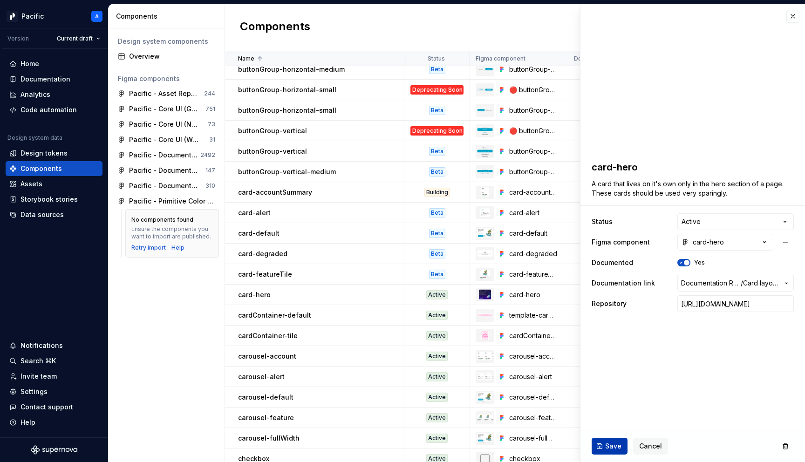
click at [607, 445] on span "Save" at bounding box center [614, 446] width 16 height 9
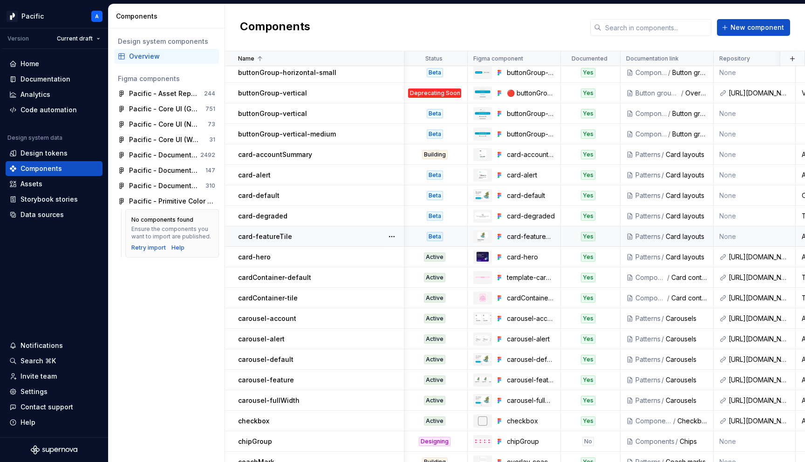
scroll to position [446, 2]
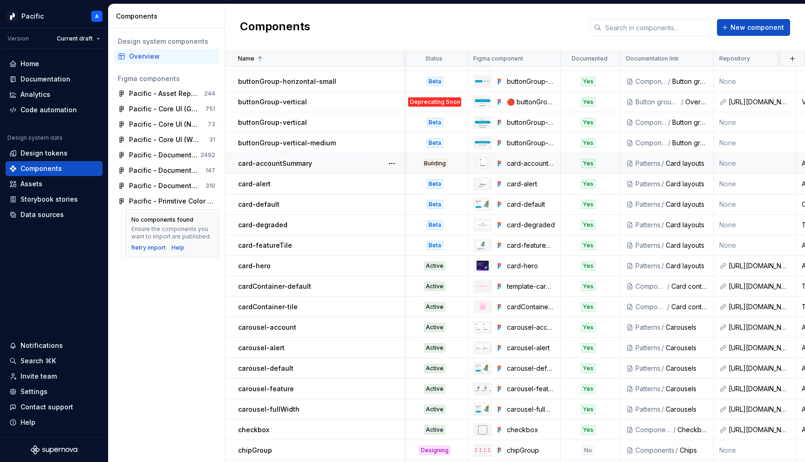
click at [361, 162] on div "card-accountSummary" at bounding box center [320, 163] width 165 height 9
click at [752, 162] on td "None" at bounding box center [755, 163] width 82 height 21
click at [729, 159] on td "None" at bounding box center [755, 163] width 82 height 21
click at [740, 163] on td "None" at bounding box center [757, 164] width 82 height 21
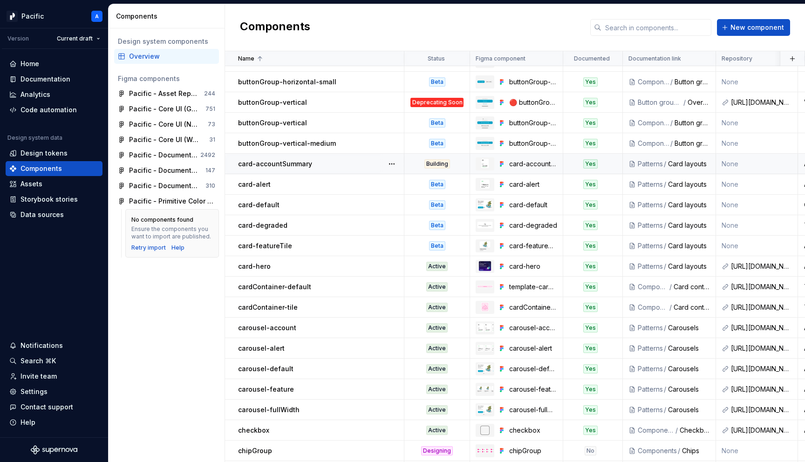
click at [278, 165] on p "card-accountSummary" at bounding box center [275, 163] width 74 height 9
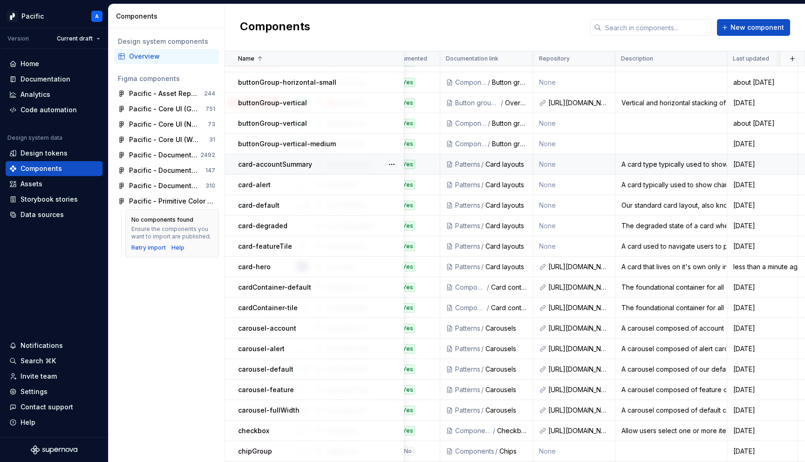
scroll to position [445, 193]
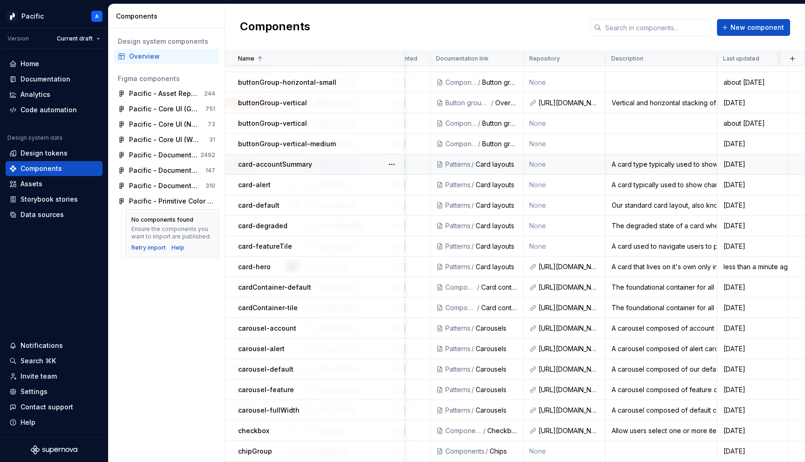
click at [565, 164] on td "None" at bounding box center [565, 164] width 82 height 21
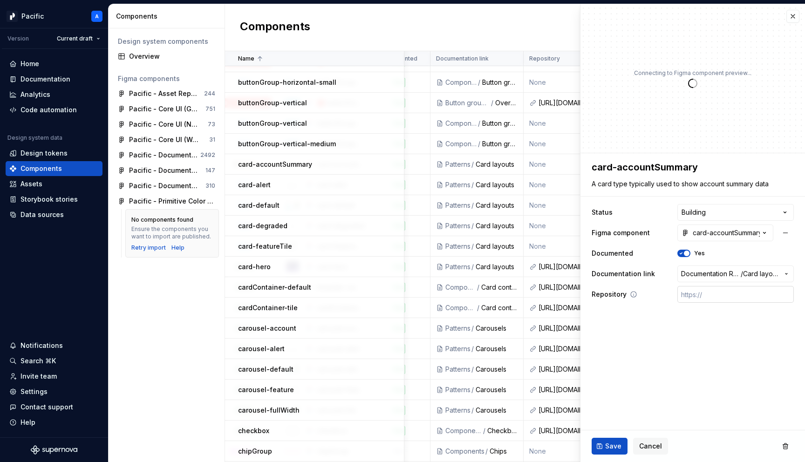
click at [701, 295] on input "text" at bounding box center [736, 294] width 117 height 17
paste input "https://gitlab.com/sofiinc/mobile/sofi-mobile/-/tree/main/flutter/sofi_design_s…"
type textarea "*"
type input "https://gitlab.com/sofiinc/mobile/sofi-mobile/-/tree/main/flutter/sofi_design_s…"
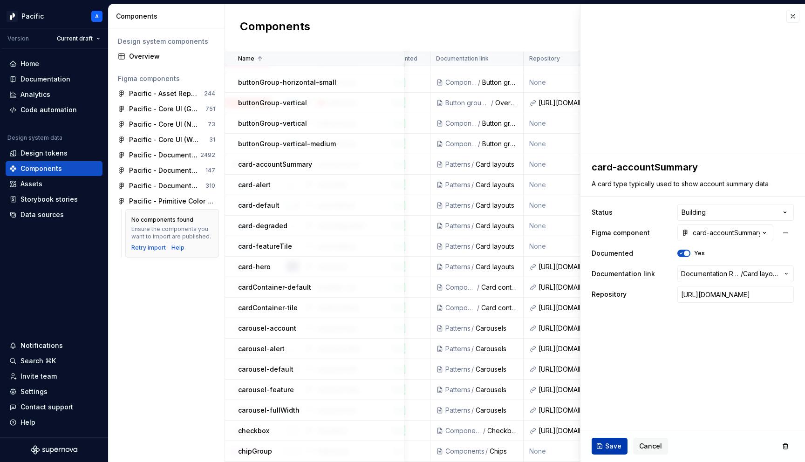
click at [619, 446] on span "Save" at bounding box center [614, 446] width 16 height 9
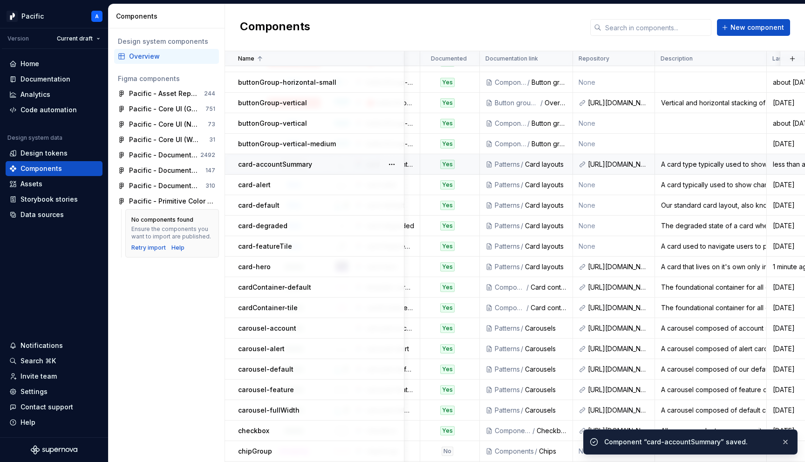
scroll to position [445, 0]
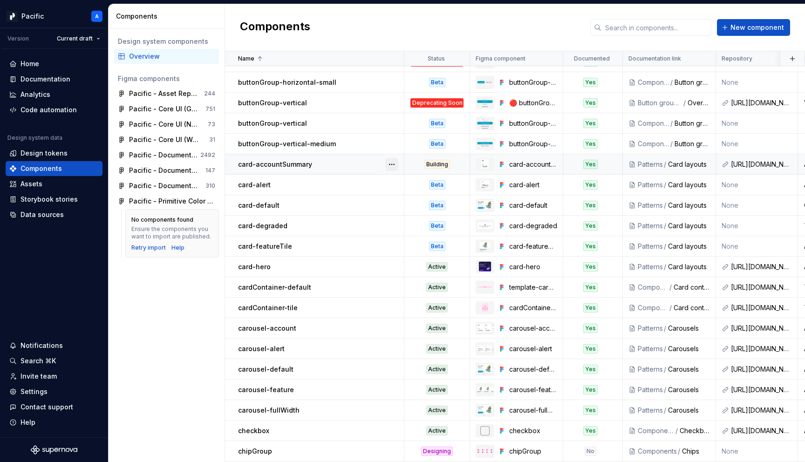
click at [392, 162] on button "button" at bounding box center [391, 164] width 13 height 13
click at [432, 161] on div "Building" at bounding box center [438, 164] width 26 height 9
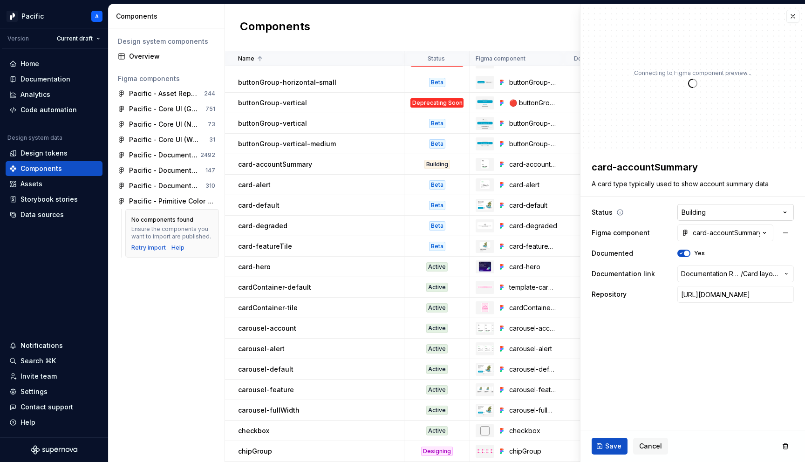
click at [727, 214] on html "Pacific A Version Current draft Home Documentation Analytics Code automation De…" at bounding box center [402, 231] width 805 height 462
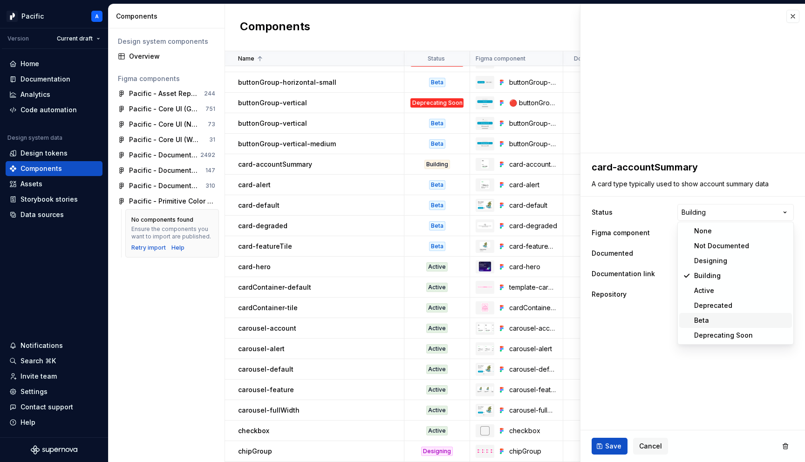
type textarea "*"
select select "**********"
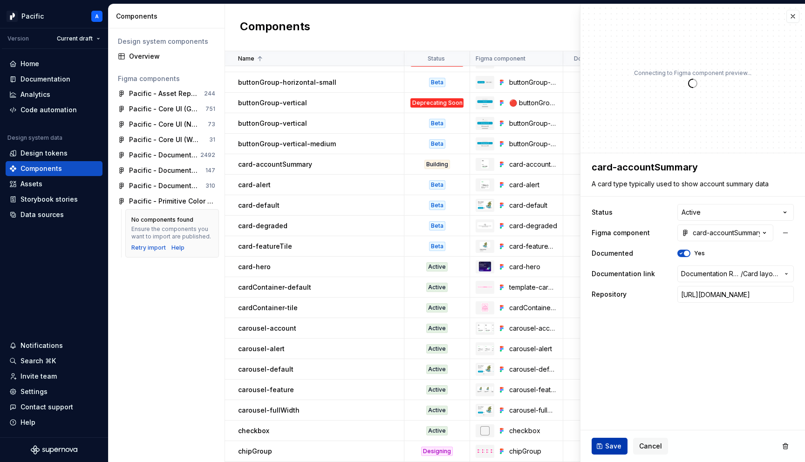
click at [600, 441] on button "Save" at bounding box center [610, 446] width 36 height 17
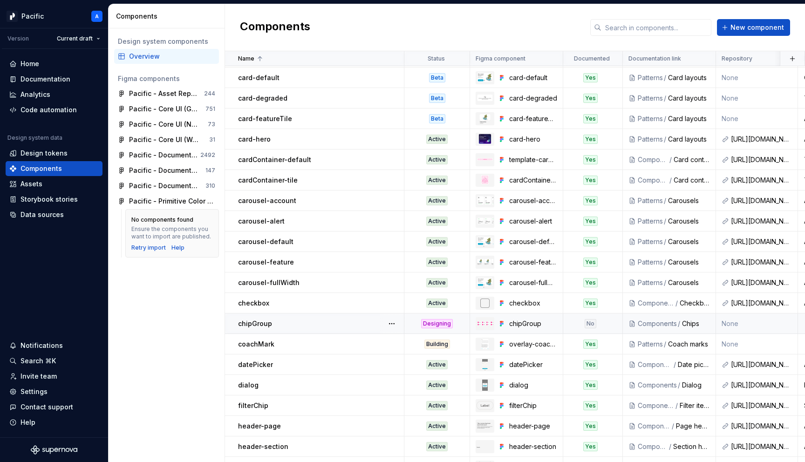
scroll to position [574, 0]
click at [411, 344] on div "Building" at bounding box center [437, 343] width 64 height 9
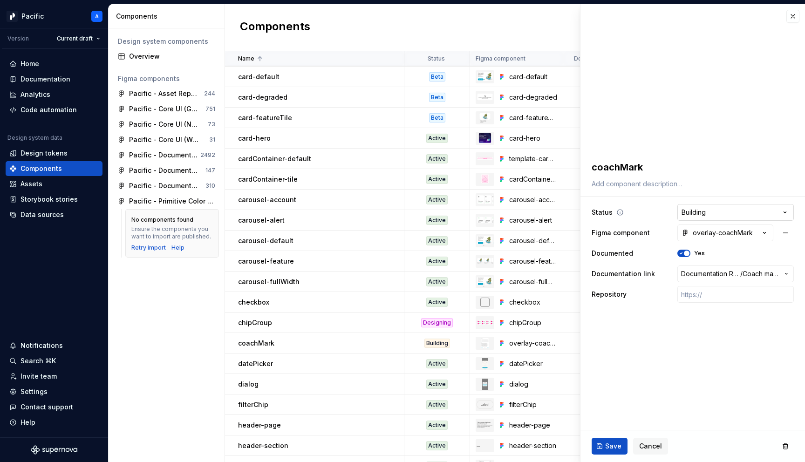
click at [707, 210] on html "Pacific A Version Current draft Home Documentation Analytics Code automation De…" at bounding box center [402, 231] width 805 height 462
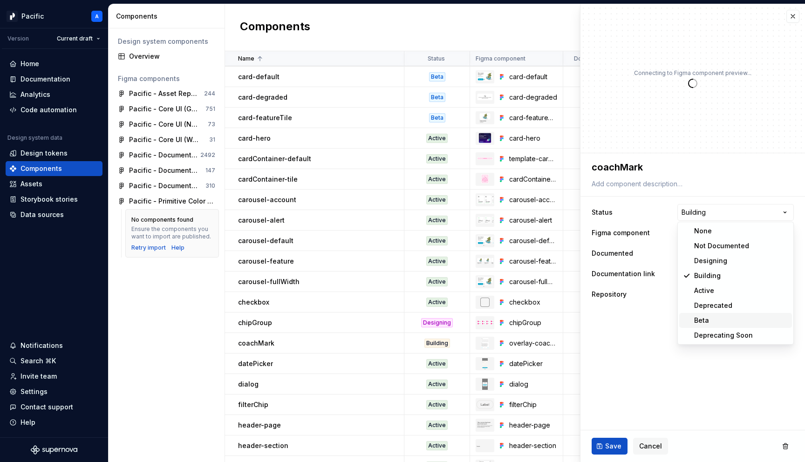
type textarea "*"
select select "**********"
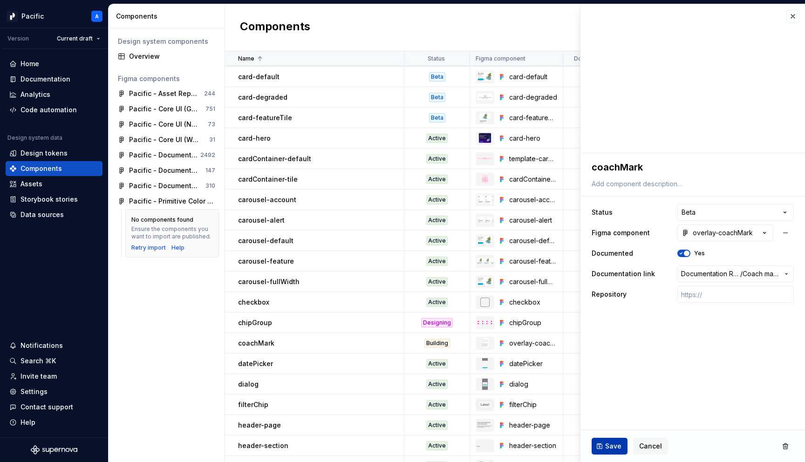
click at [608, 452] on button "Save" at bounding box center [610, 446] width 36 height 17
type textarea "*"
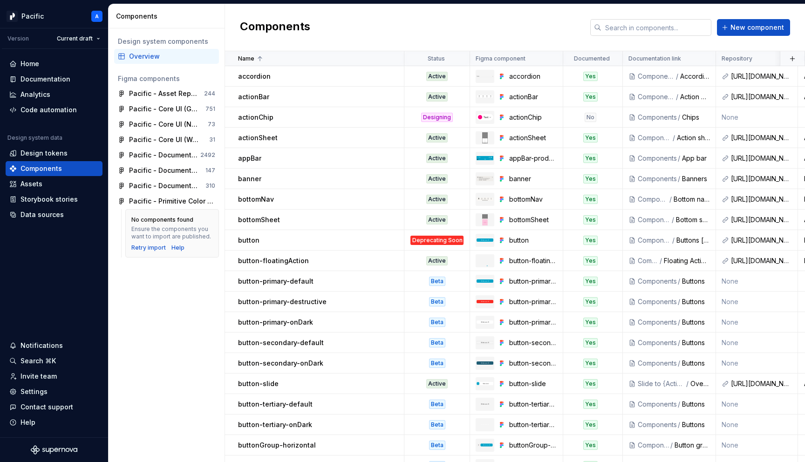
click at [633, 28] on input "text" at bounding box center [657, 27] width 110 height 17
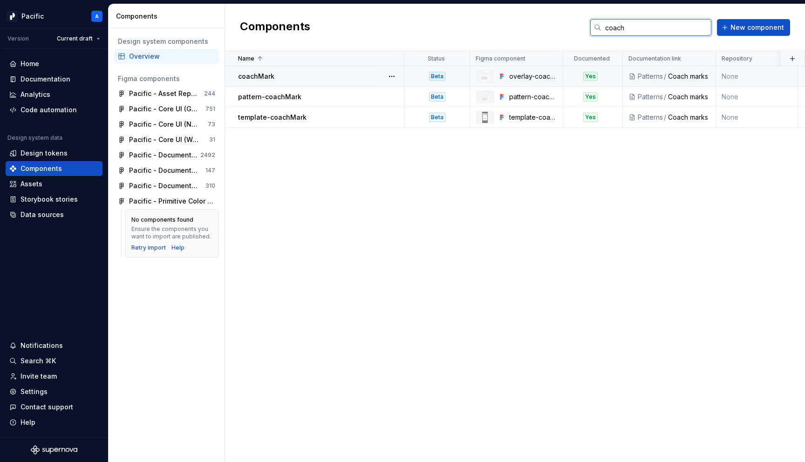
type input "coach"
click at [743, 81] on td "None" at bounding box center [757, 76] width 82 height 21
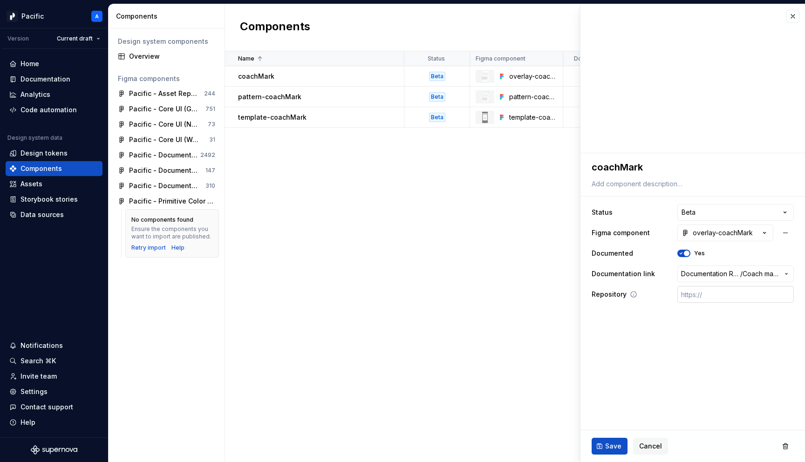
click at [716, 293] on input "text" at bounding box center [736, 294] width 117 height 17
paste input "https://gitlab.com/sofiinc/mobile/sofi-mobile/-/tree/main/flutter/sofi_design_s…"
type textarea "*"
type input "https://gitlab.com/sofiinc/mobile/sofi-mobile/-/tree/main/flutter/sofi_design_s…"
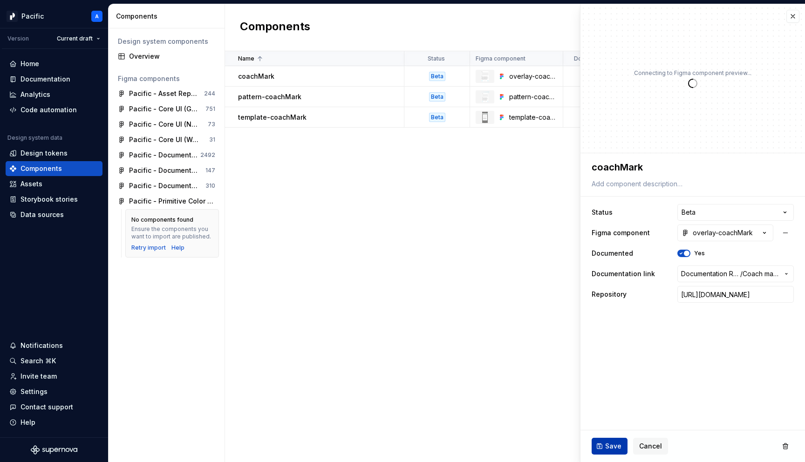
click at [613, 446] on span "Save" at bounding box center [614, 446] width 16 height 9
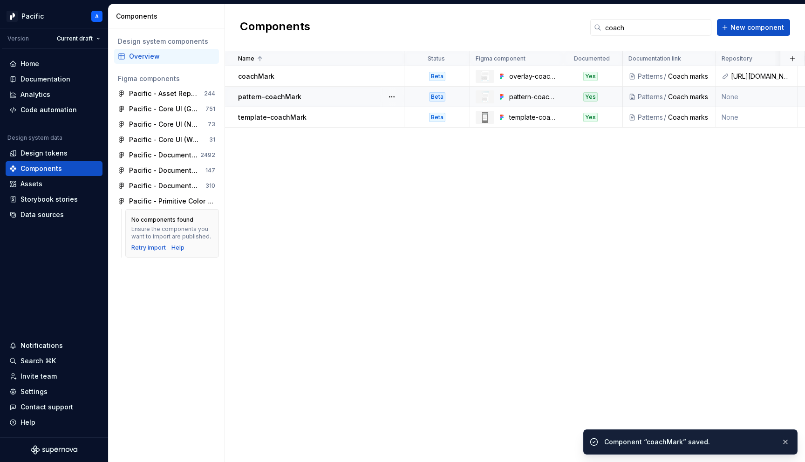
click at [729, 96] on td "None" at bounding box center [757, 97] width 82 height 21
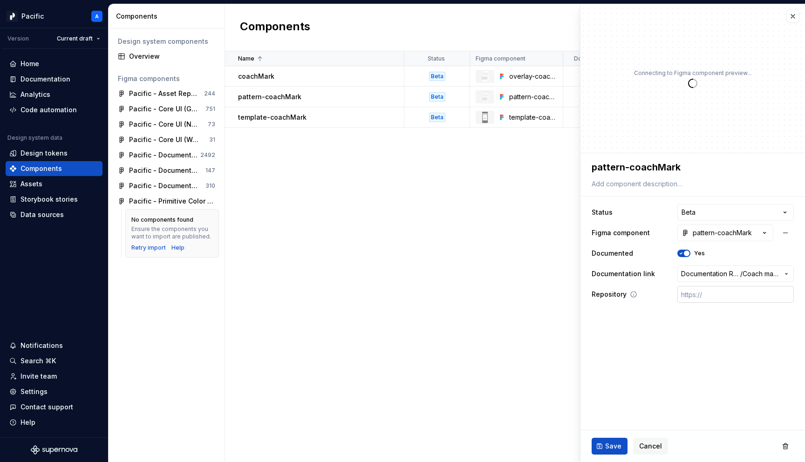
click at [696, 302] on input "text" at bounding box center [736, 294] width 117 height 17
paste input "https://gitlab.com/sofiinc/mobile/sofi-mobile/-/tree/main/flutter/sofi_design_s…"
type textarea "*"
type input "https://gitlab.com/sofiinc/mobile/sofi-mobile/-/tree/main/flutter/sofi_design_s…"
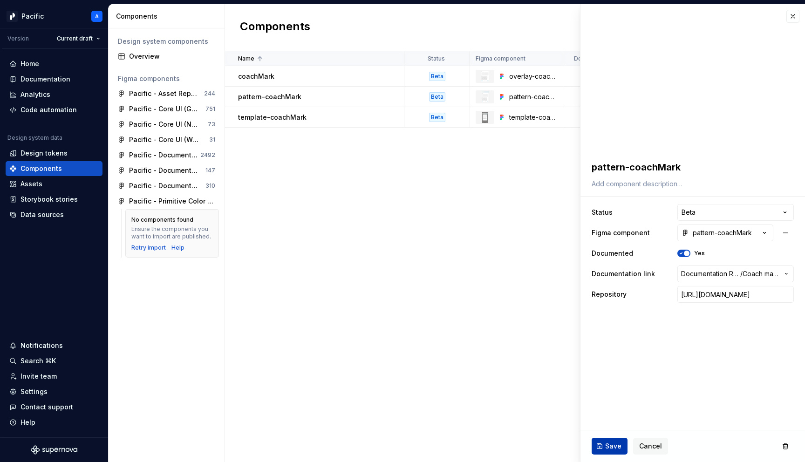
scroll to position [0, 0]
click at [606, 453] on button "Save" at bounding box center [610, 446] width 36 height 17
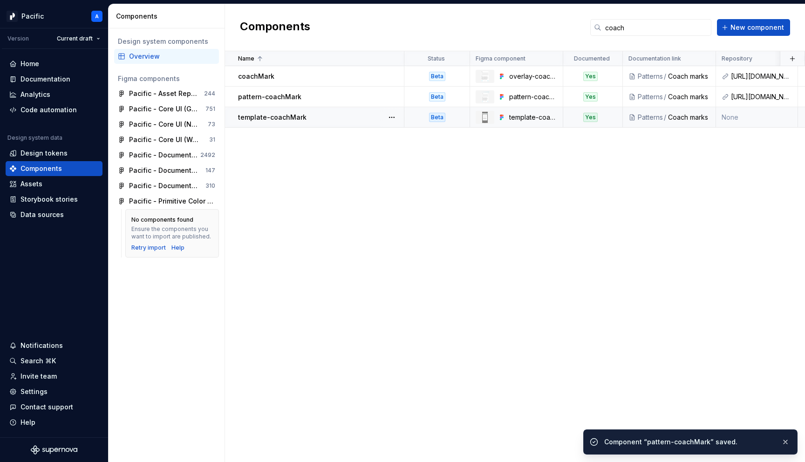
click at [732, 116] on td "None" at bounding box center [757, 117] width 82 height 21
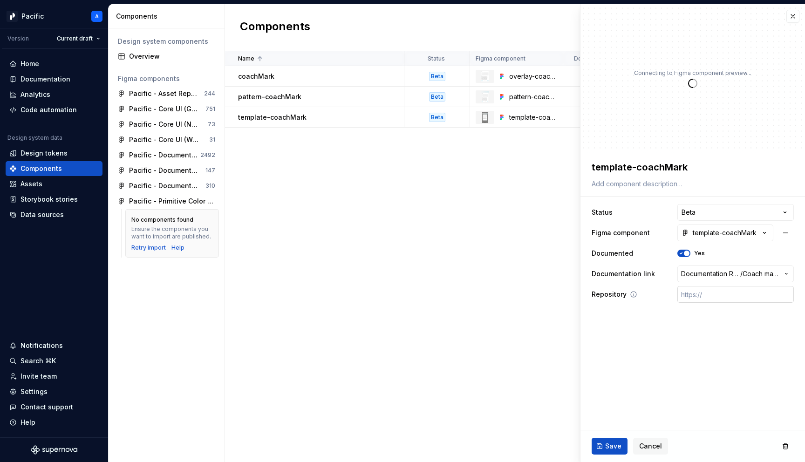
click at [702, 290] on input "text" at bounding box center [736, 294] width 117 height 17
paste input "https://gitlab.com/sofiinc/mobile/sofi-mobile/-/tree/main/flutter/sofi_design_s…"
type textarea "*"
type input "https://gitlab.com/sofiinc/mobile/sofi-mobile/-/tree/main/flutter/sofi_design_s…"
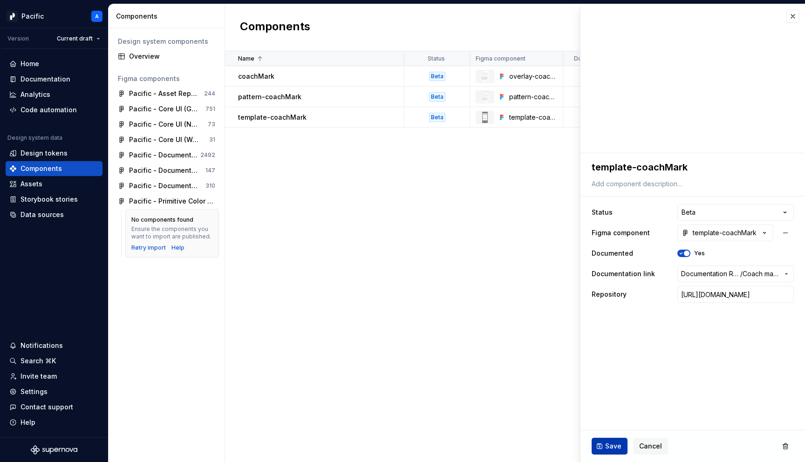
scroll to position [0, 0]
click at [612, 446] on span "Save" at bounding box center [614, 446] width 16 height 9
type textarea "*"
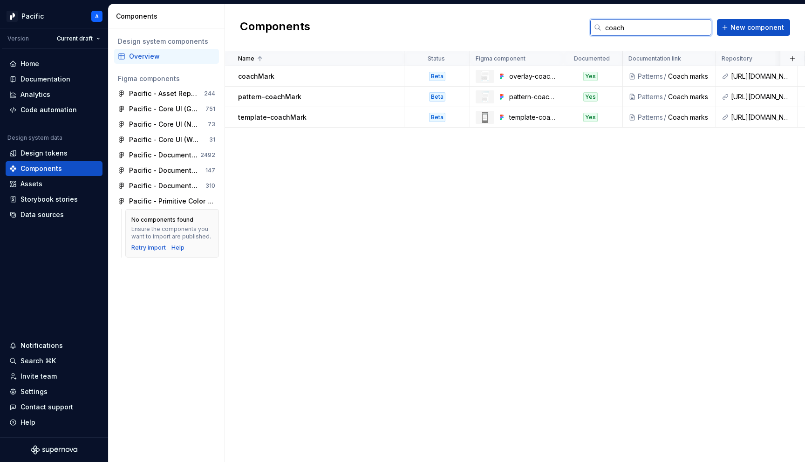
click at [691, 27] on input "coach" at bounding box center [657, 27] width 110 height 17
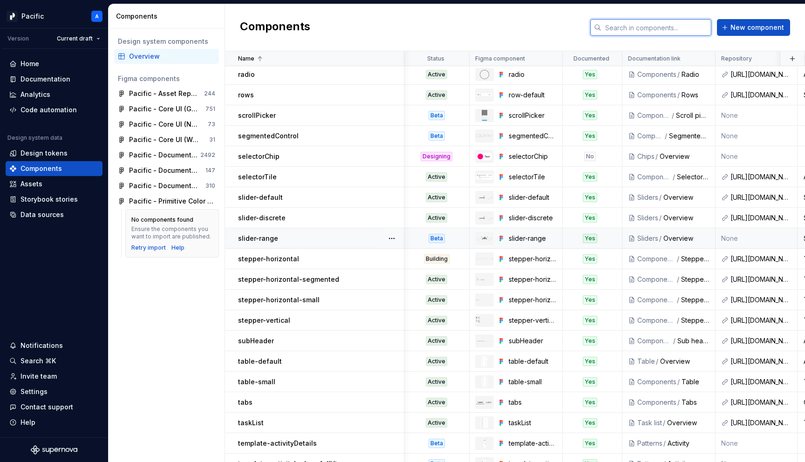
scroll to position [1684, 1]
click at [446, 260] on div "Building" at bounding box center [437, 259] width 26 height 9
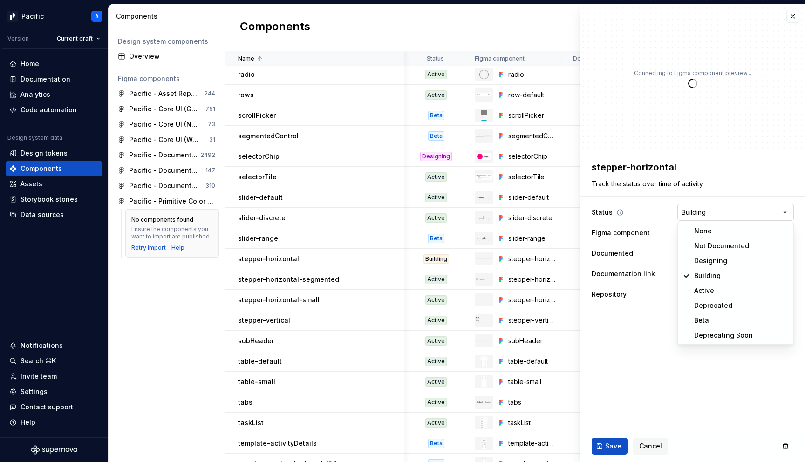
click at [686, 214] on html "Pacific A Version Current draft Home Documentation Analytics Code automation De…" at bounding box center [402, 231] width 805 height 462
type textarea "*"
select select "**********"
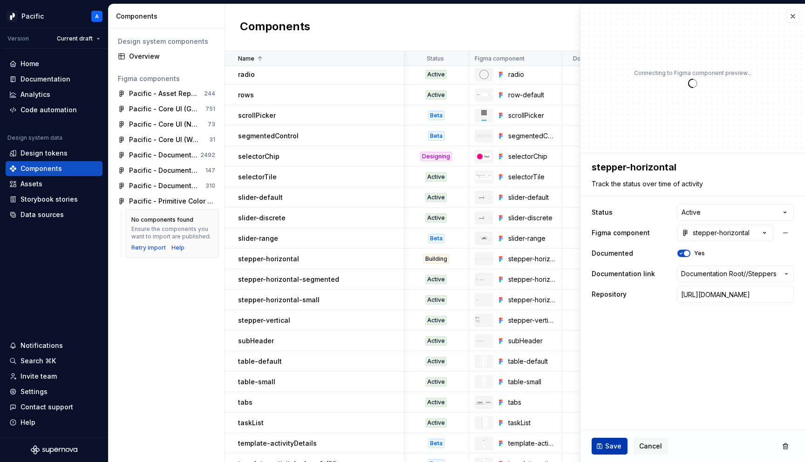
click at [605, 443] on button "Save" at bounding box center [610, 446] width 36 height 17
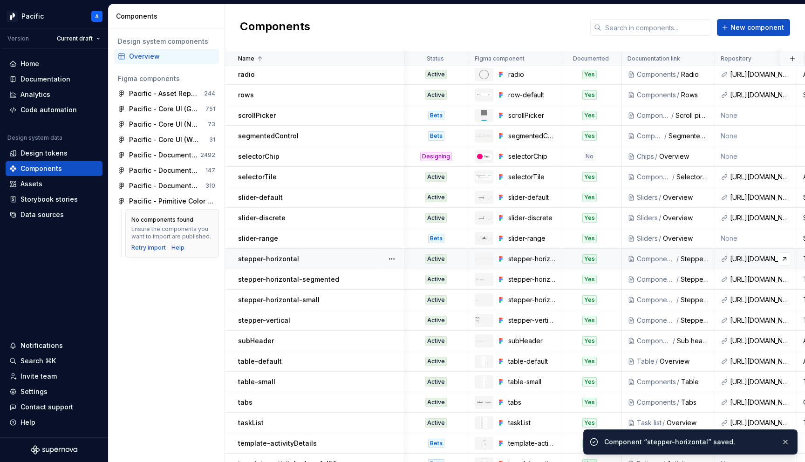
click at [735, 256] on div "https://gitlab.com/sofiinc/mobile/sofi-mobile/-/tree/main/flutter/sofi_design_s…" at bounding box center [760, 259] width 61 height 9
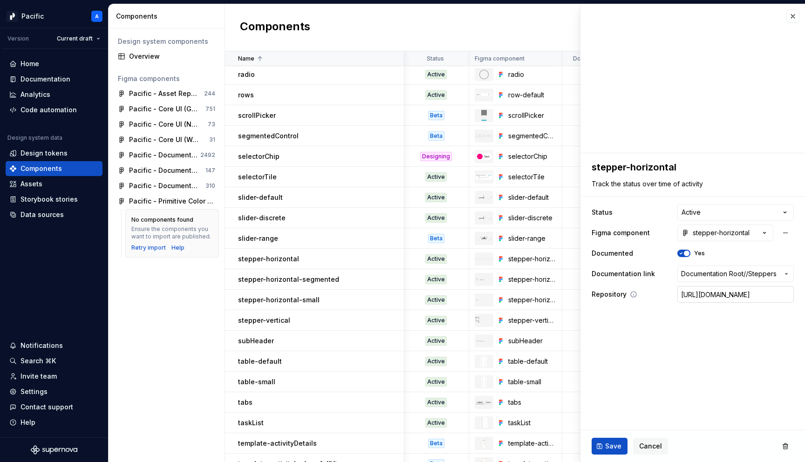
click at [720, 297] on input "https://gitlab.com/sofiinc/mobile/sofi-mobile/-/tree/main/flutter/sofi_design_s…" at bounding box center [736, 294] width 117 height 17
paste input "blob/main/flutter/sofi_design_system/lib/src/components/stepper/pacific_stepper…"
type textarea "*"
type input "https://gitlab.com/sofiinc/mobile/sofi-mobile/-/blob/main/flutter/sofi_design_s…"
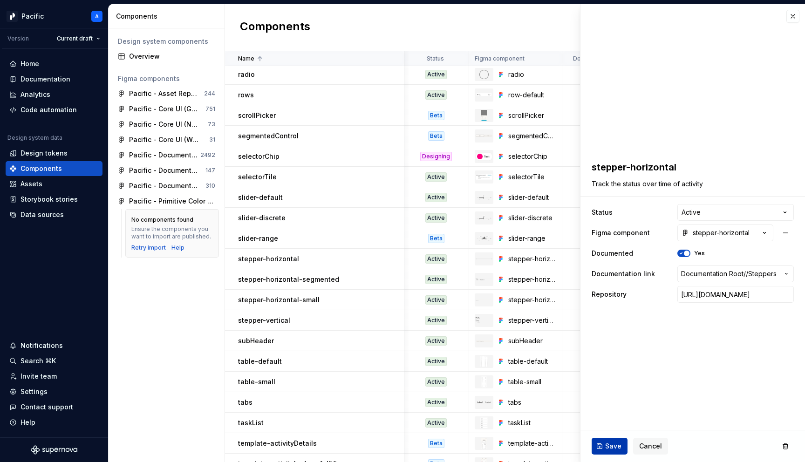
scroll to position [0, 0]
click at [612, 446] on span "Save" at bounding box center [614, 446] width 16 height 9
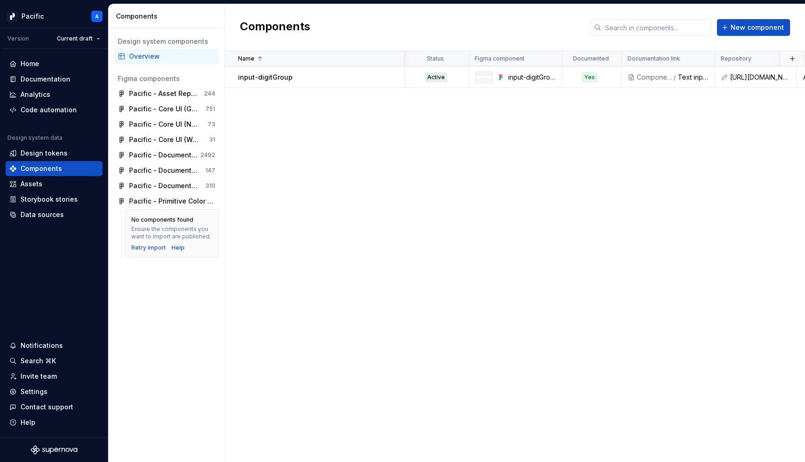
scroll to position [0, 1]
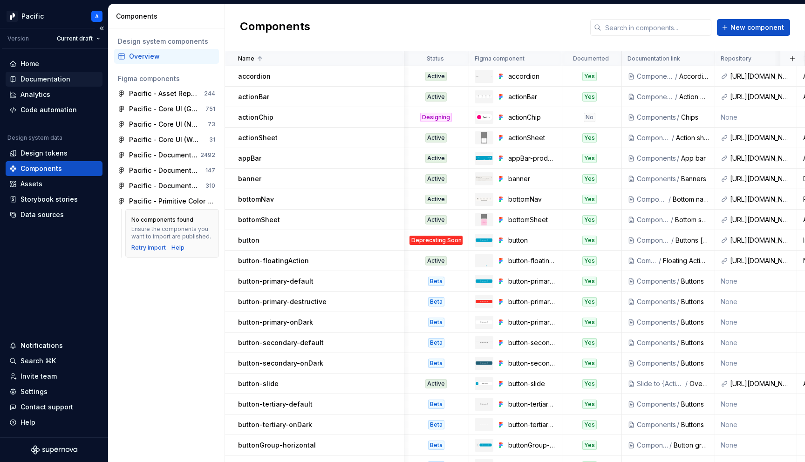
click at [41, 76] on div "Documentation" at bounding box center [46, 79] width 50 height 9
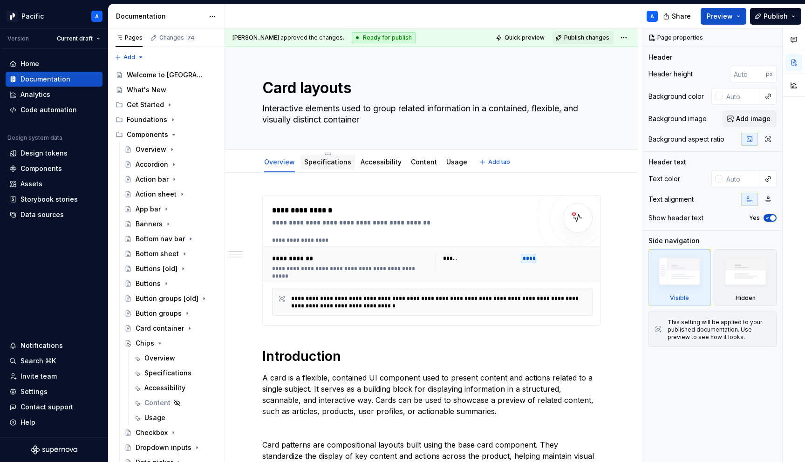
click at [344, 162] on link "Specifications" at bounding box center [327, 162] width 47 height 8
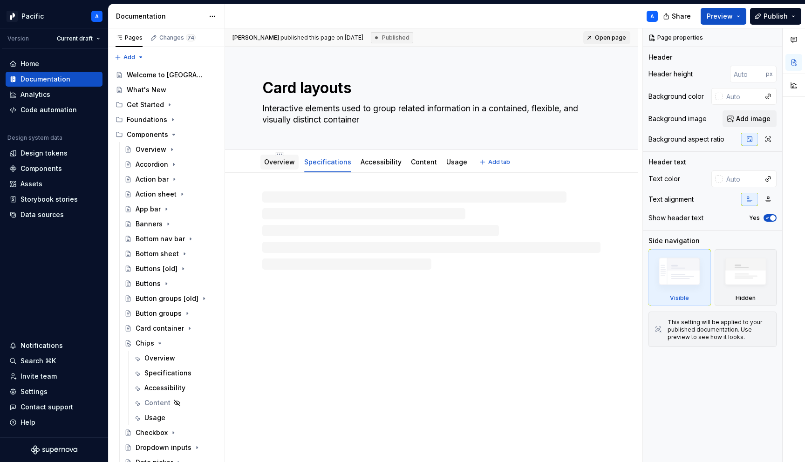
type textarea "*"
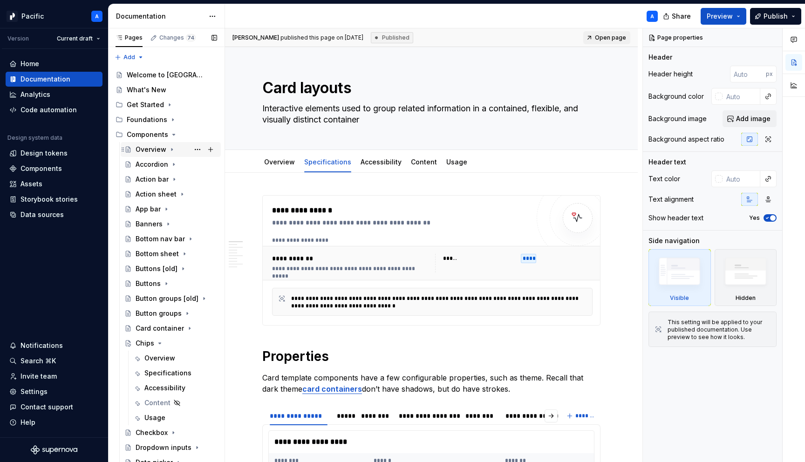
click at [161, 154] on div "Overview" at bounding box center [151, 149] width 31 height 9
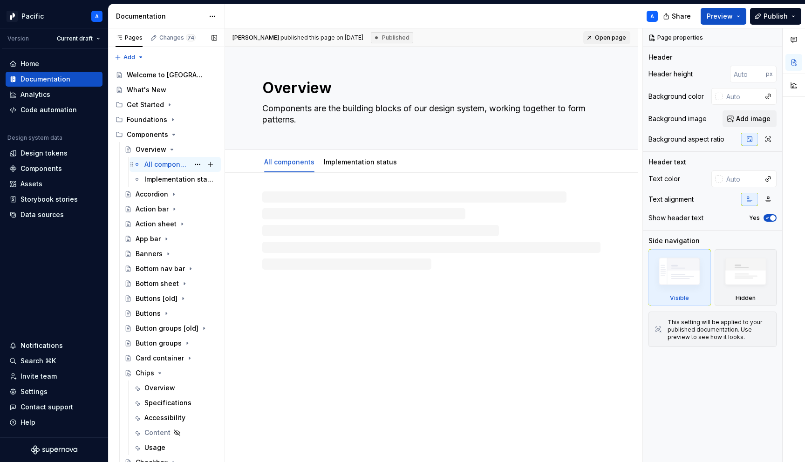
click at [172, 168] on div "All components" at bounding box center [167, 164] width 45 height 9
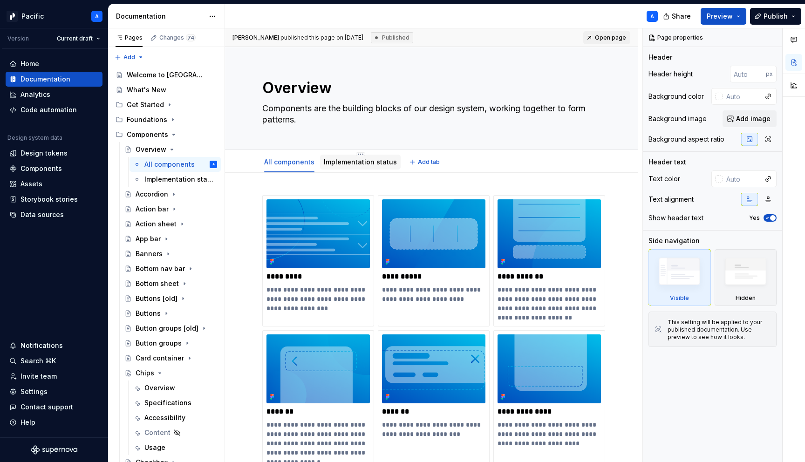
click at [367, 166] on div "Implementation status" at bounding box center [360, 162] width 73 height 9
click at [337, 161] on link "Implementation status" at bounding box center [360, 162] width 73 height 8
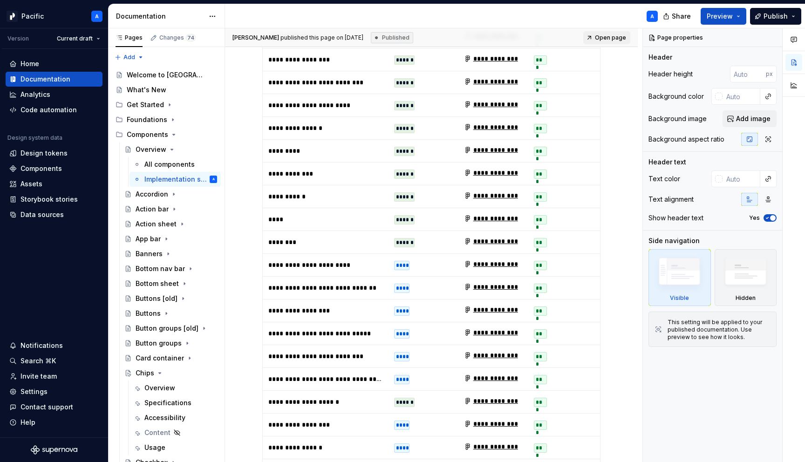
scroll to position [2841, 0]
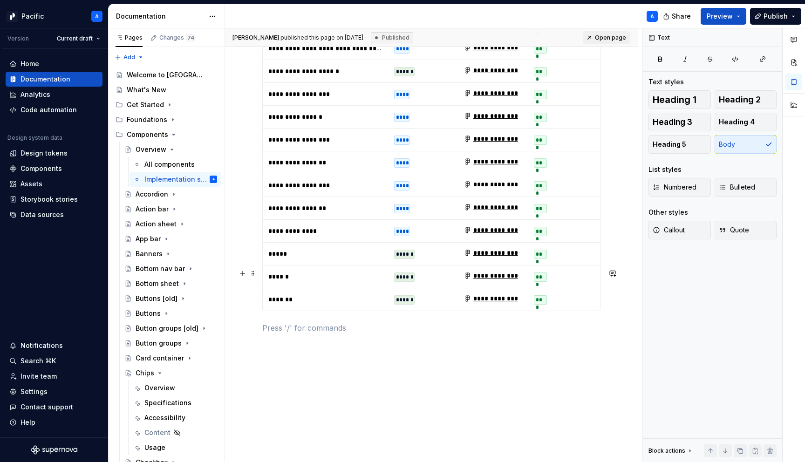
click at [525, 323] on p at bounding box center [431, 328] width 338 height 11
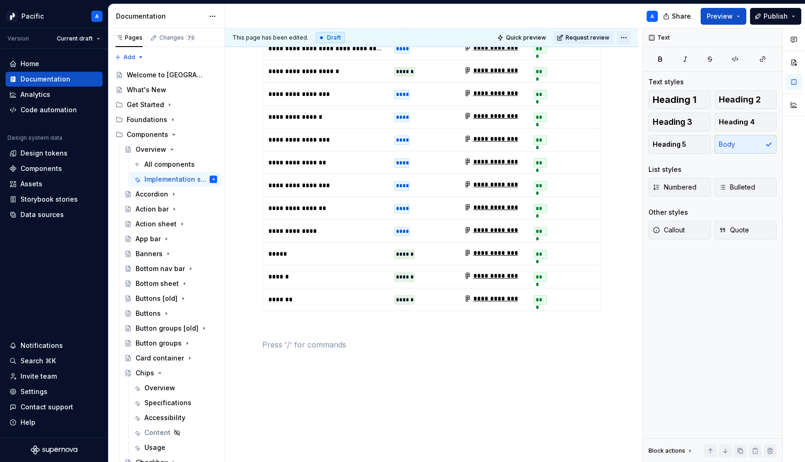
click at [633, 37] on html "Pacific A Version Current draft Home Documentation Analytics Code automation De…" at bounding box center [402, 231] width 805 height 462
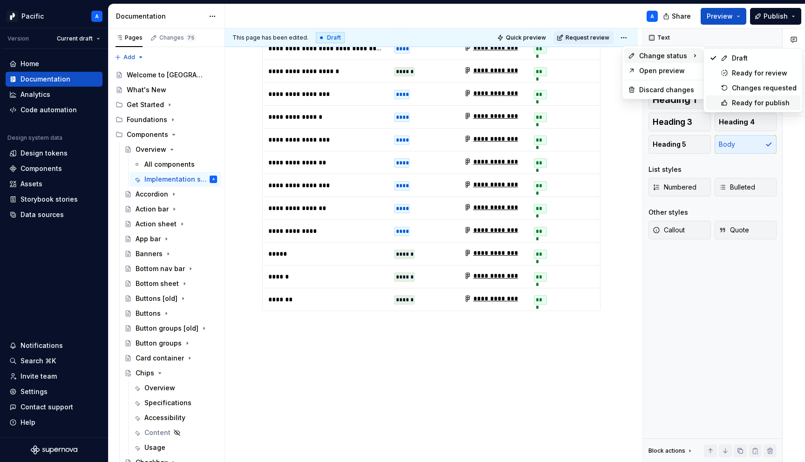
click at [730, 103] on div "Ready for publish" at bounding box center [753, 103] width 95 height 15
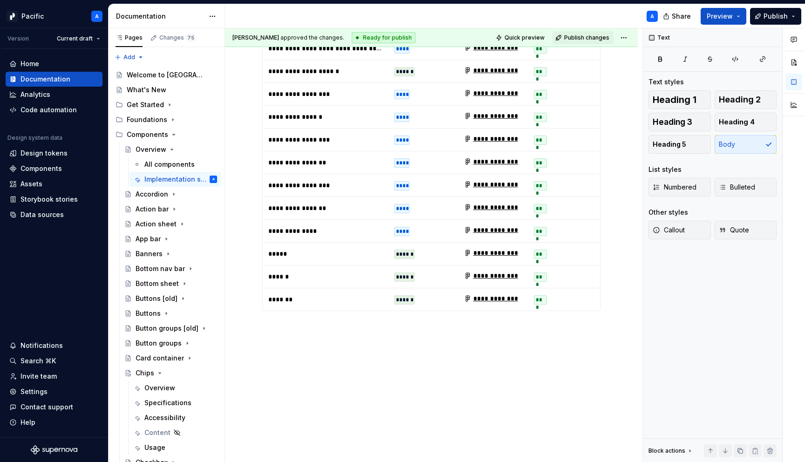
scroll to position [2633, 0]
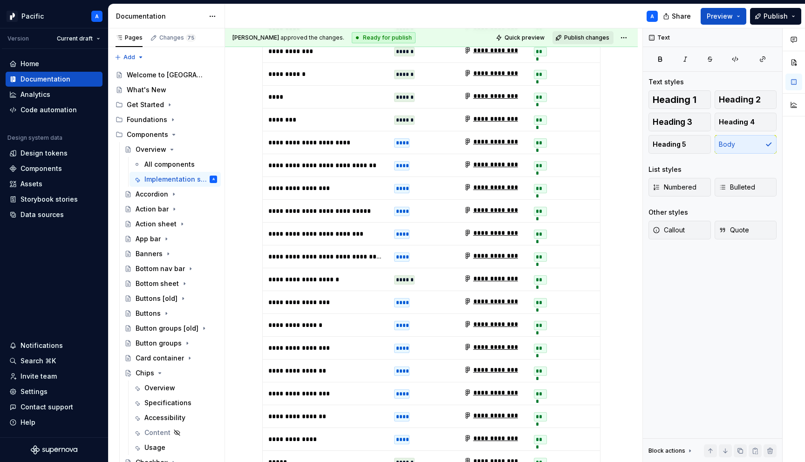
click at [583, 38] on span "Publish changes" at bounding box center [586, 37] width 45 height 7
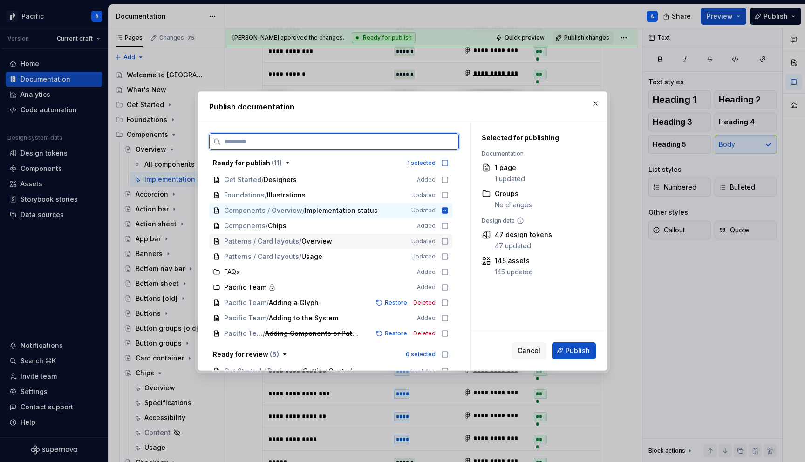
click at [446, 243] on div "Patterns / Card layouts / Overview Updated" at bounding box center [330, 241] width 243 height 15
click at [447, 254] on icon at bounding box center [445, 257] width 6 height 6
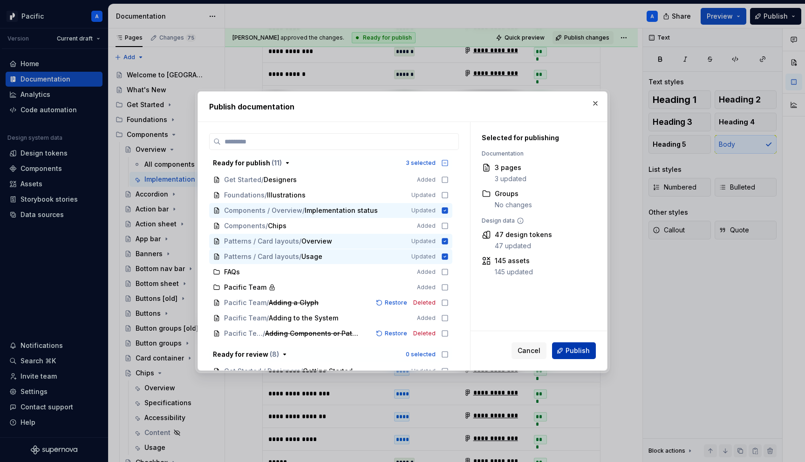
click at [583, 354] on span "Publish" at bounding box center [578, 350] width 24 height 9
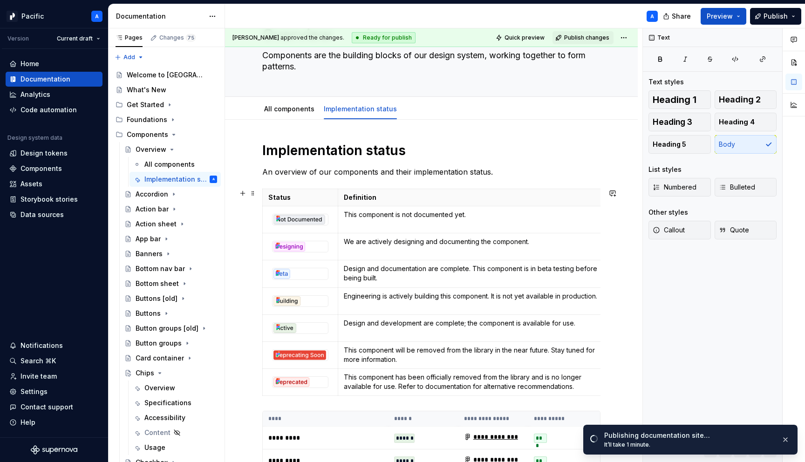
scroll to position [0, 0]
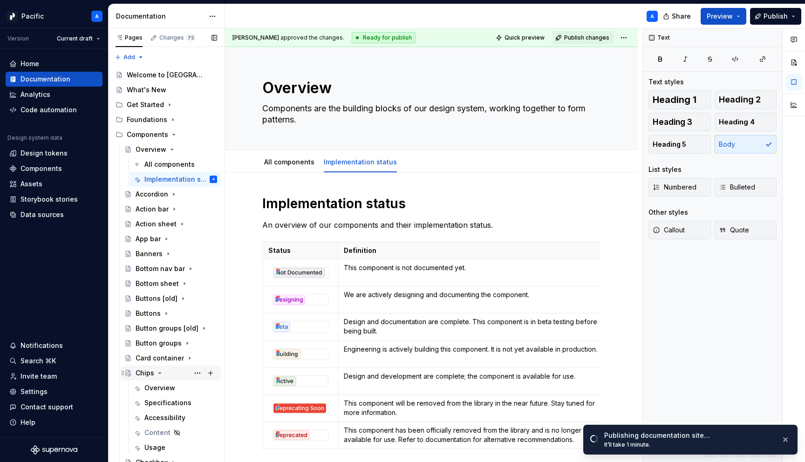
click at [159, 372] on icon "Page tree" at bounding box center [159, 373] width 7 height 7
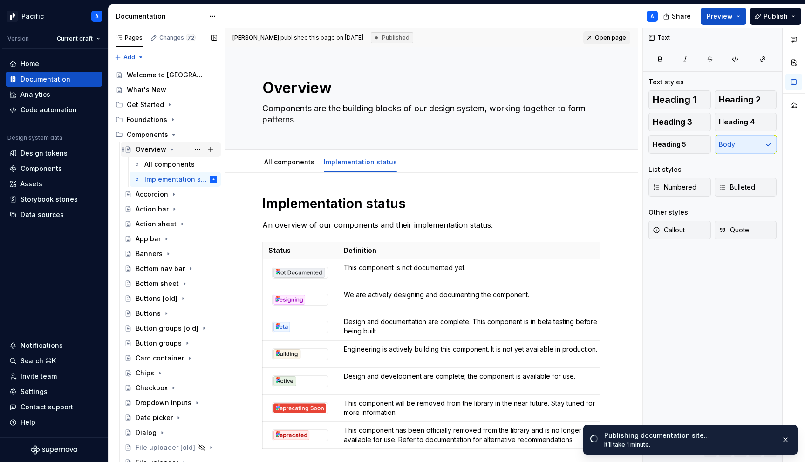
click at [172, 150] on icon "Page tree" at bounding box center [172, 149] width 2 height 1
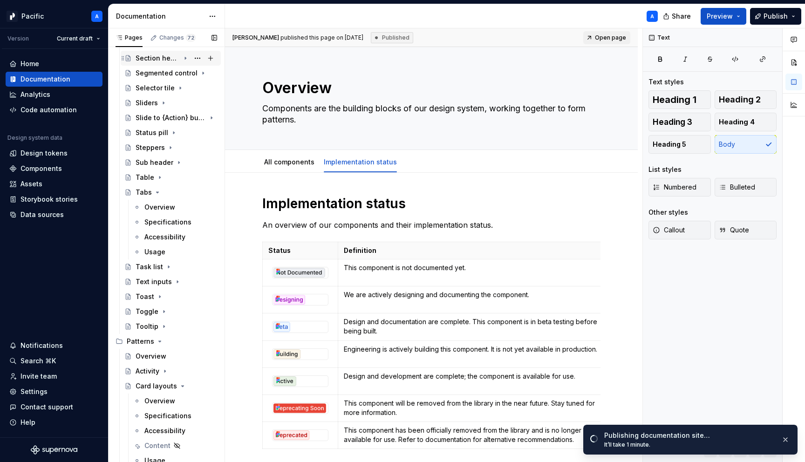
scroll to position [766, 0]
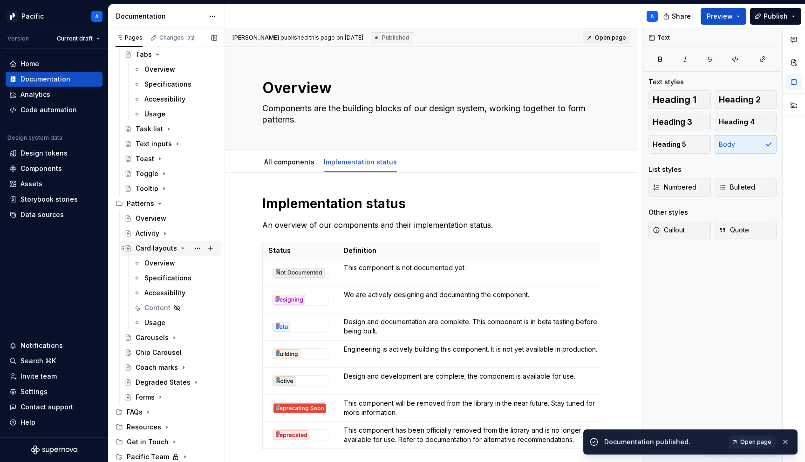
click at [182, 248] on icon "Page tree" at bounding box center [183, 248] width 2 height 1
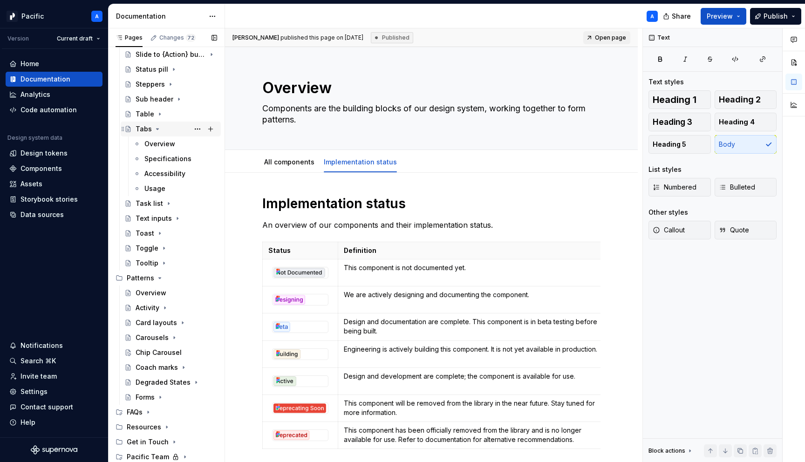
click at [158, 129] on icon "Page tree" at bounding box center [157, 128] width 7 height 7
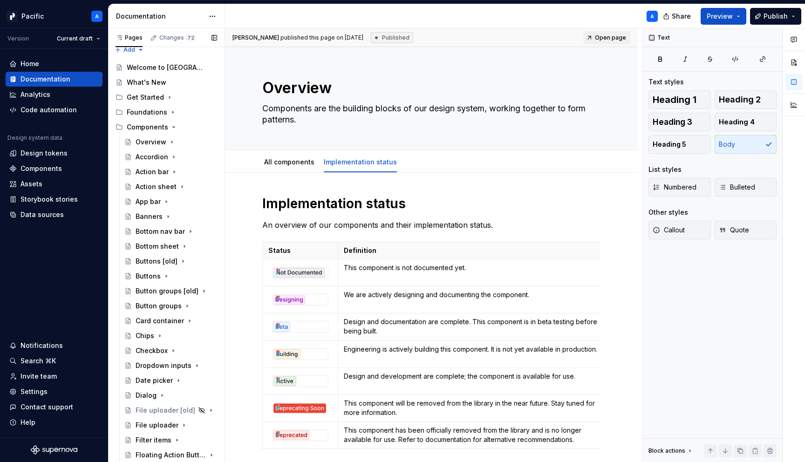
scroll to position [0, 0]
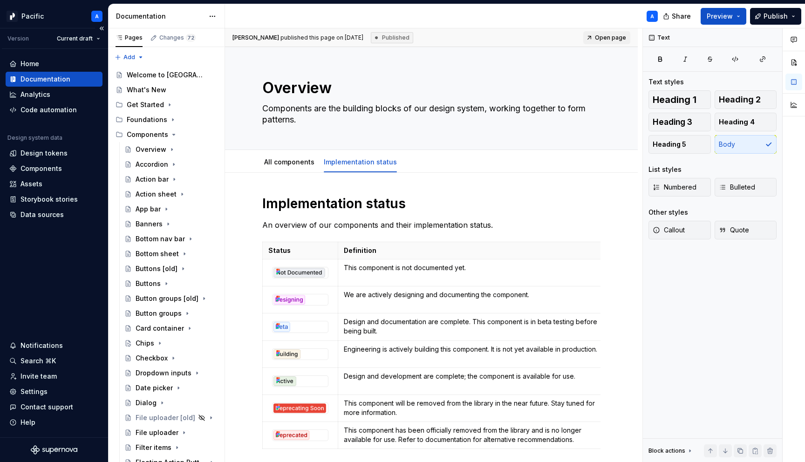
type textarea "*"
